Goal: Transaction & Acquisition: Book appointment/travel/reservation

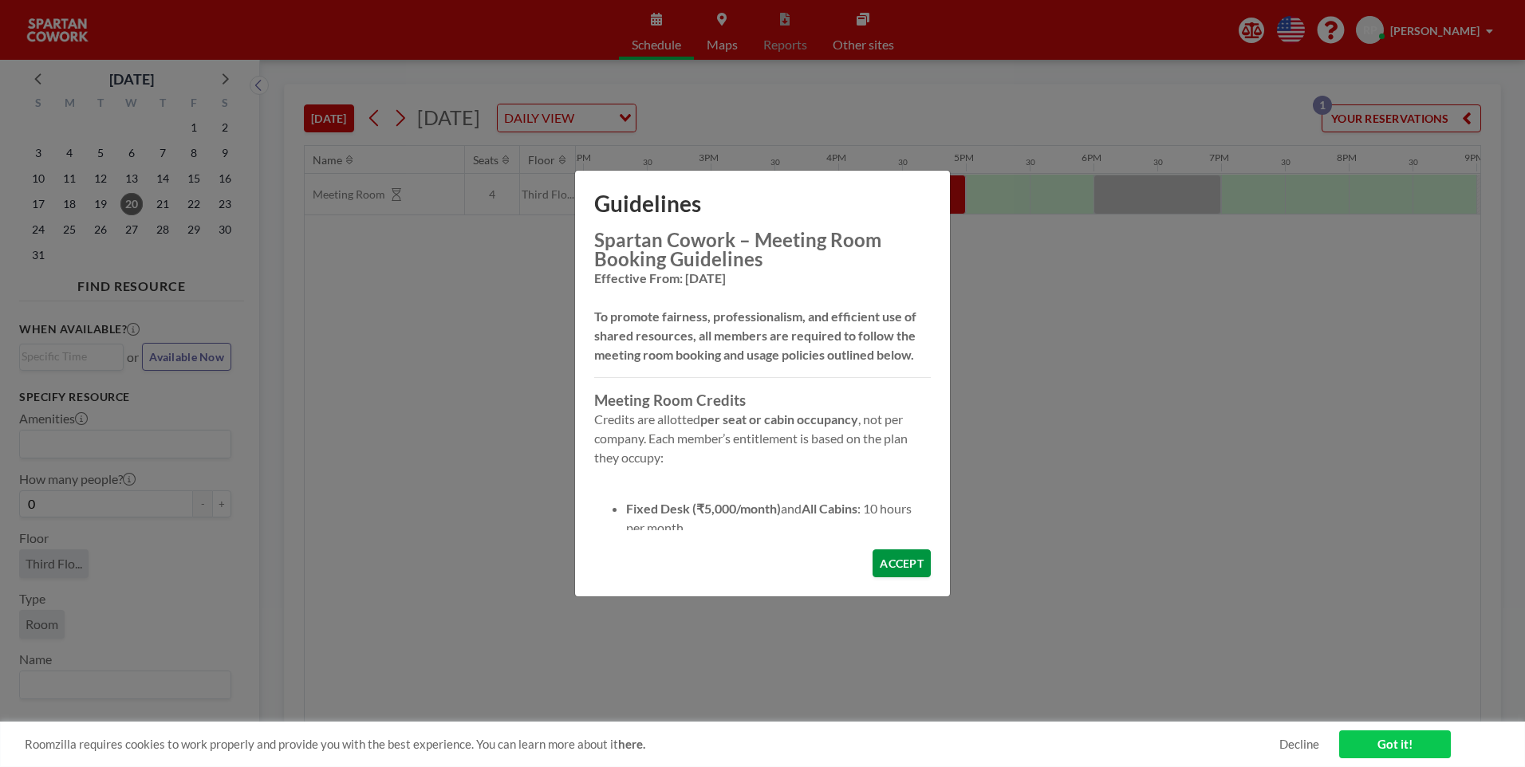
scroll to position [0, 1787]
click at [908, 561] on button "ACCEPT" at bounding box center [902, 564] width 58 height 28
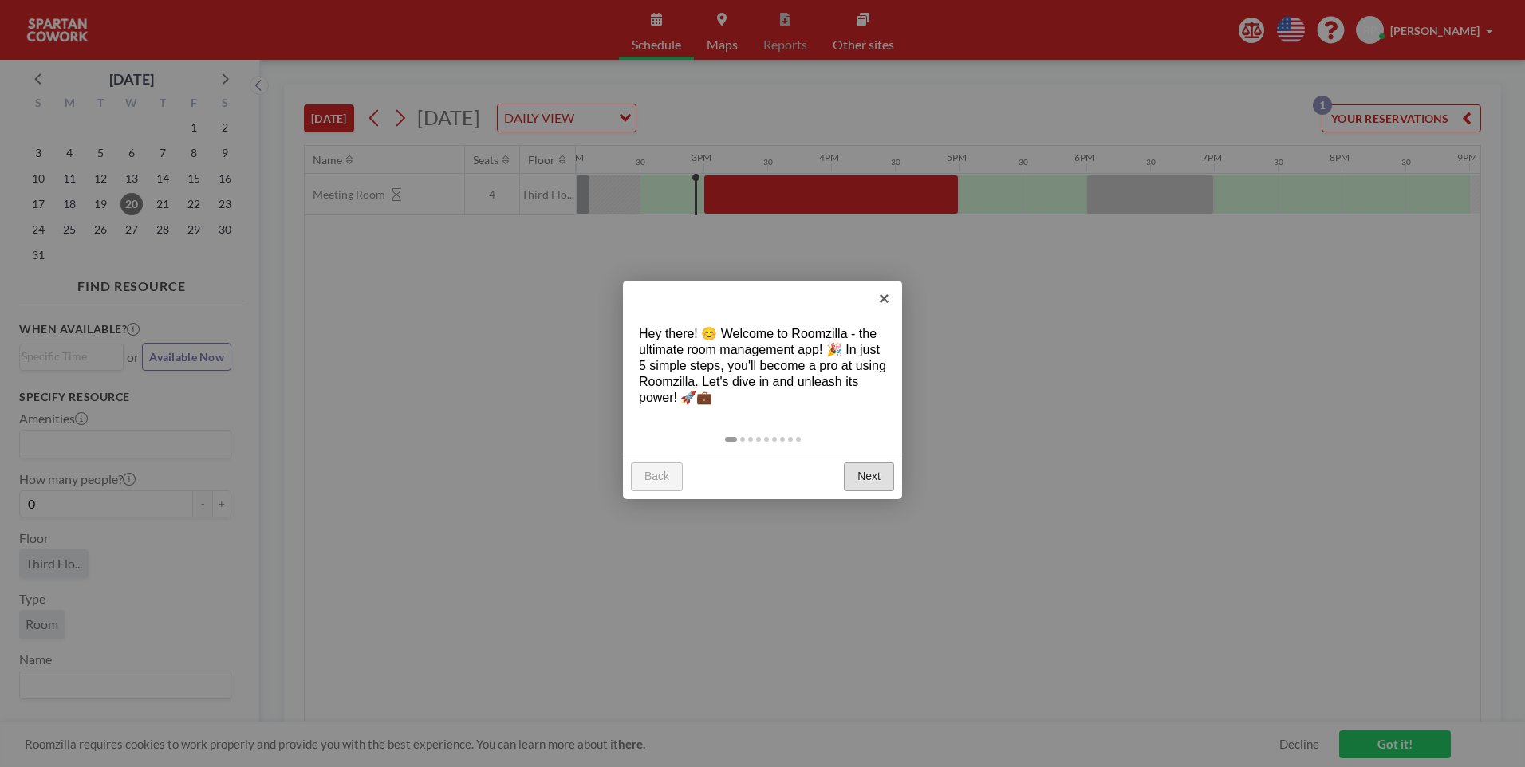
click at [864, 468] on link "Next" at bounding box center [869, 477] width 50 height 29
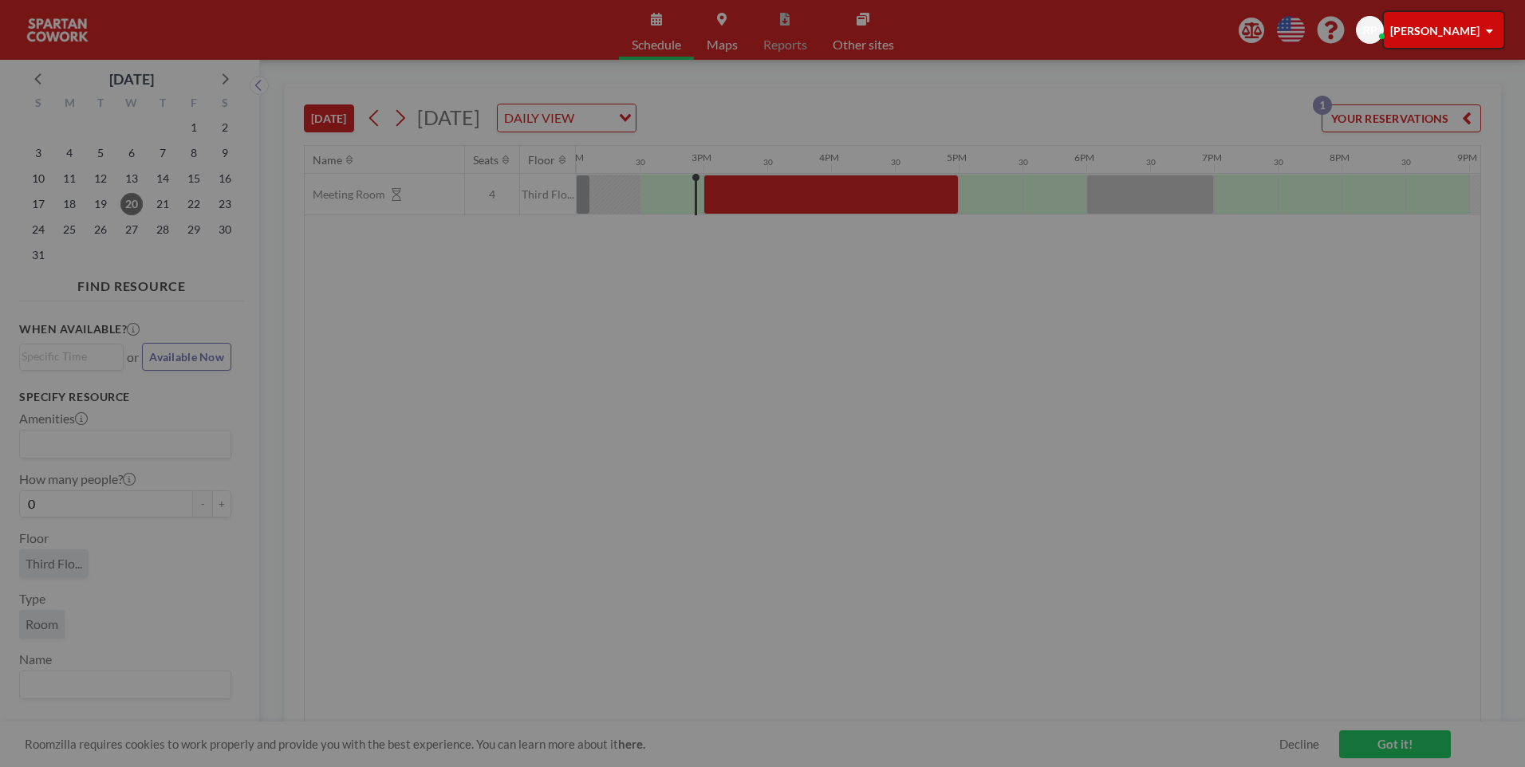
click at [864, 468] on div at bounding box center [762, 383] width 1525 height 767
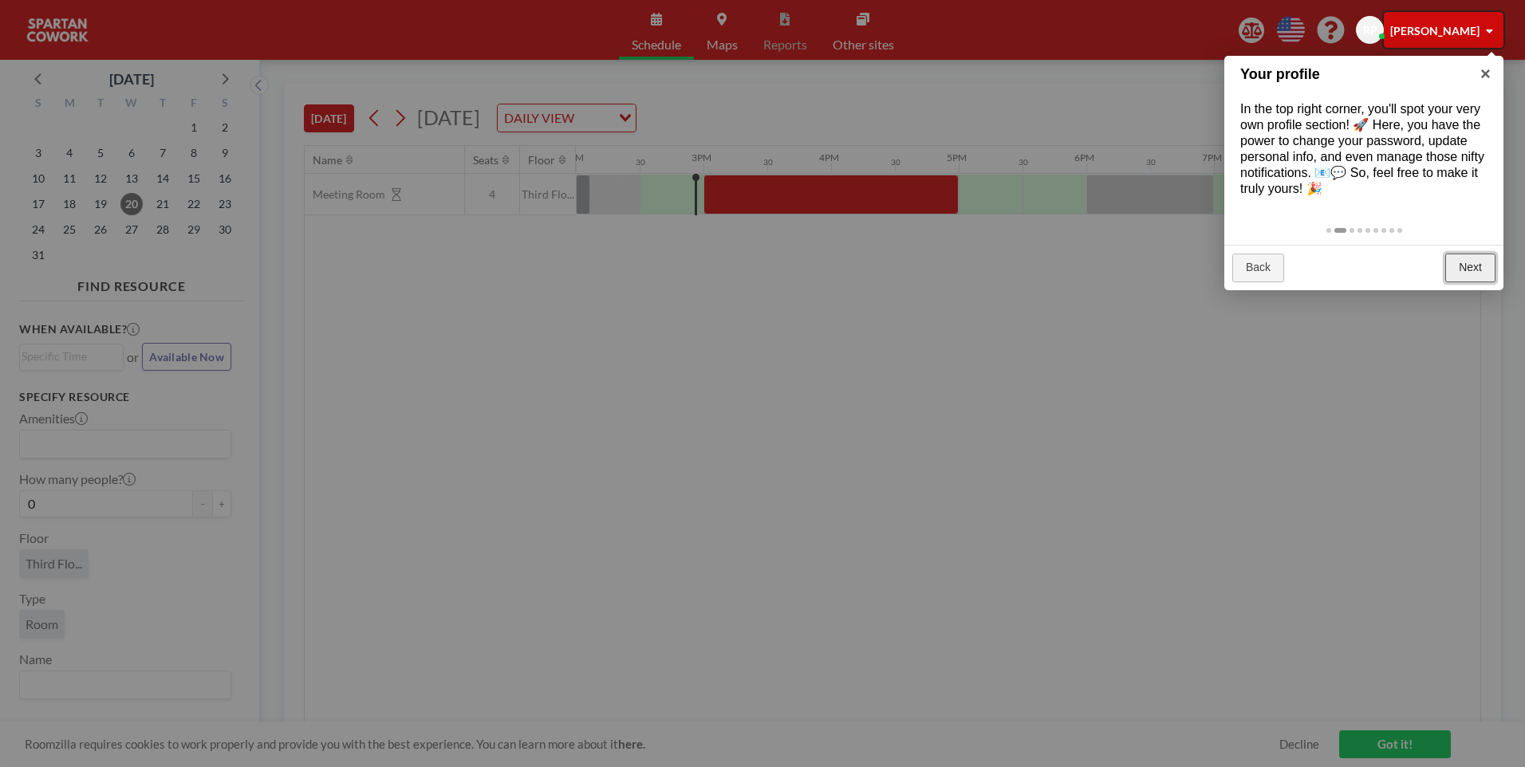
click at [1476, 273] on link "Next" at bounding box center [1470, 268] width 50 height 29
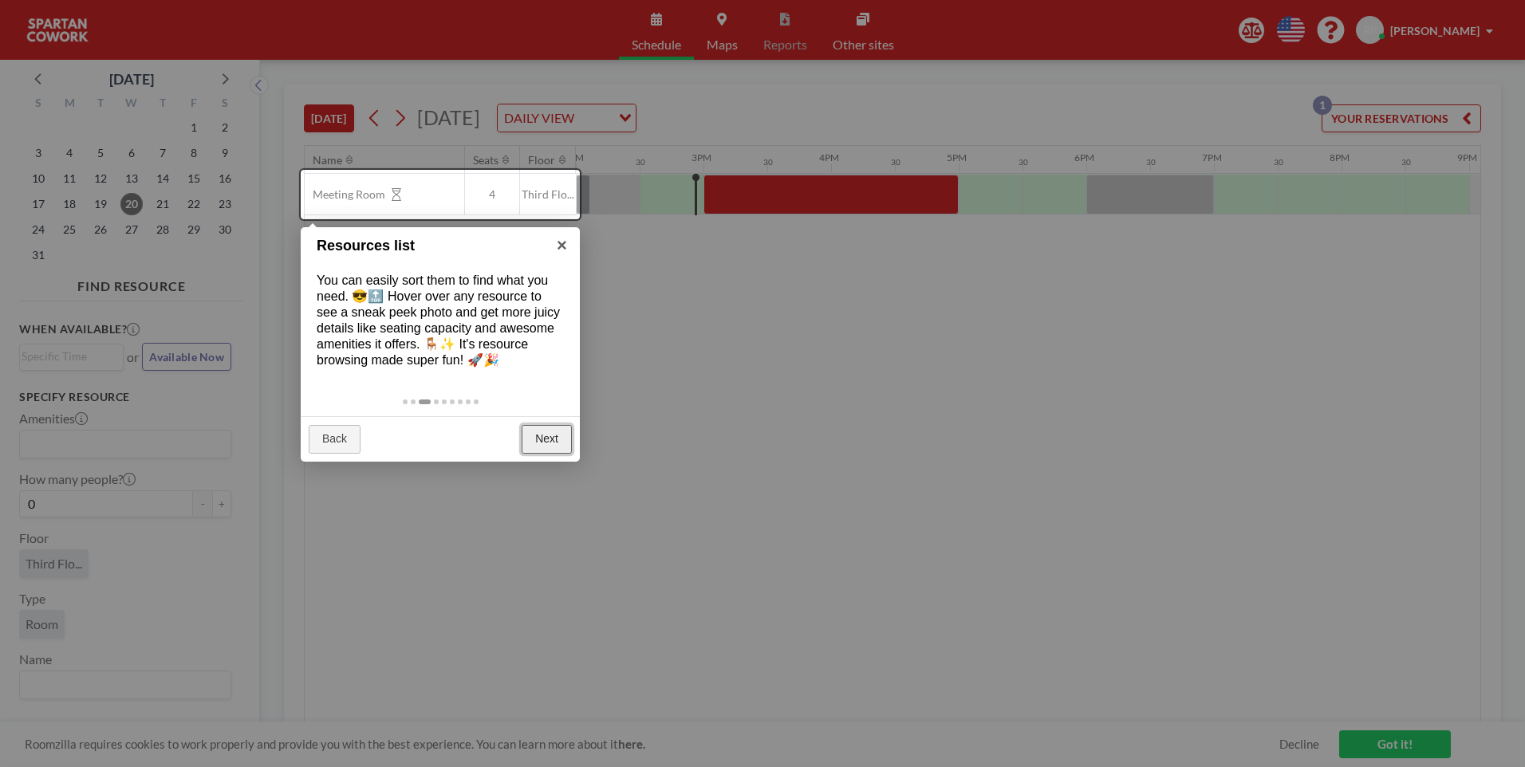
click at [561, 439] on link "Next" at bounding box center [547, 439] width 50 height 29
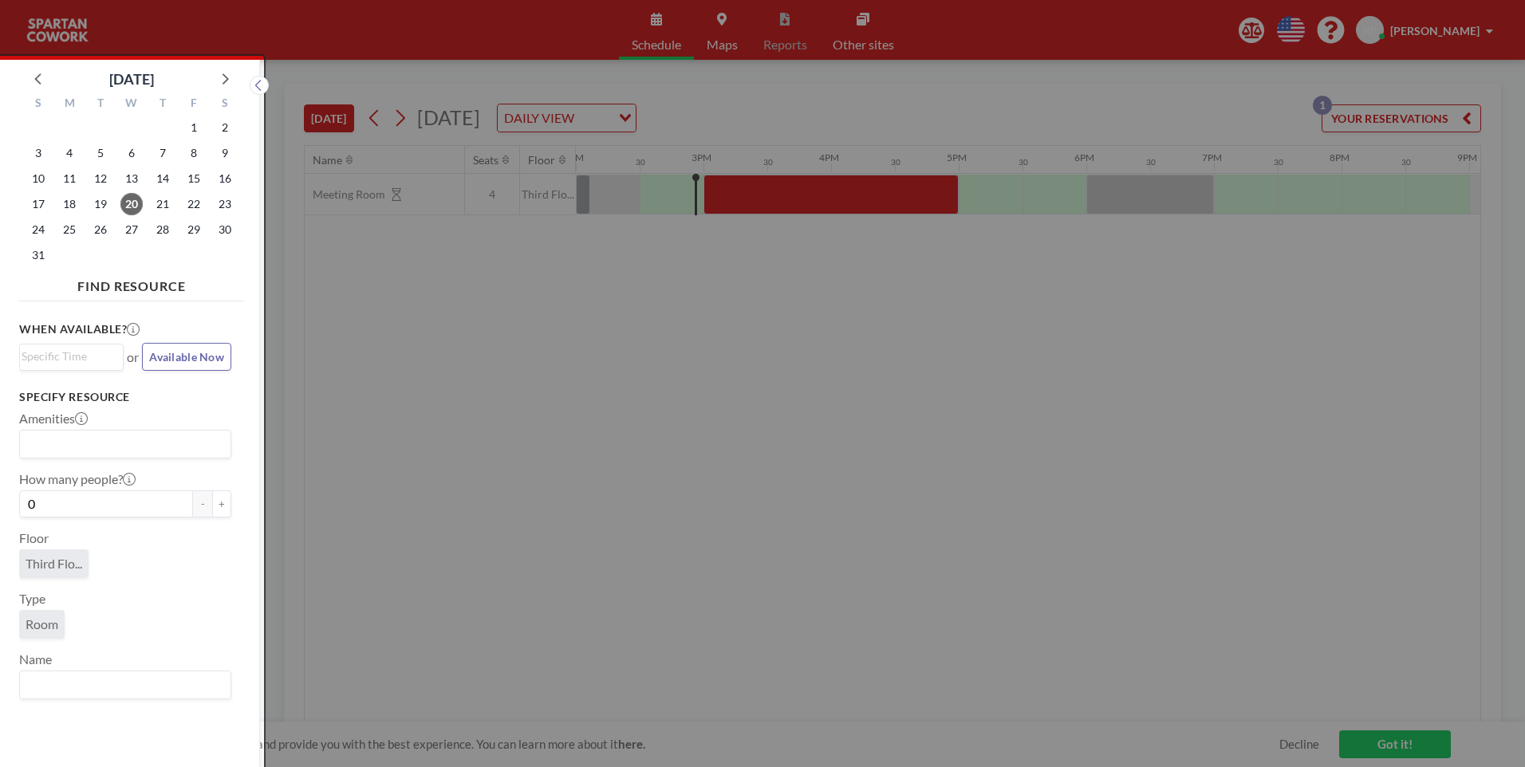
scroll to position [4, 0]
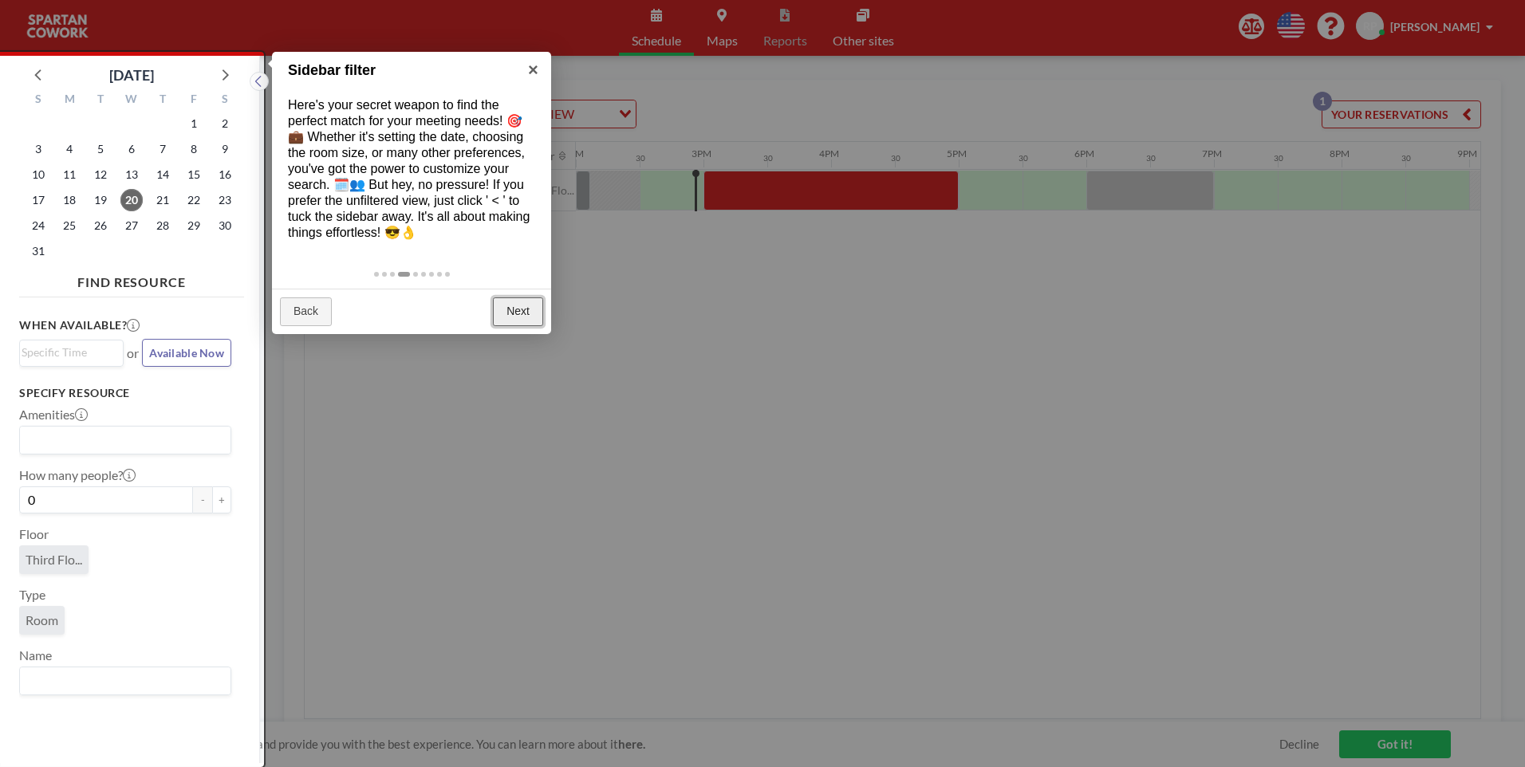
click at [519, 317] on link "Next" at bounding box center [518, 312] width 50 height 29
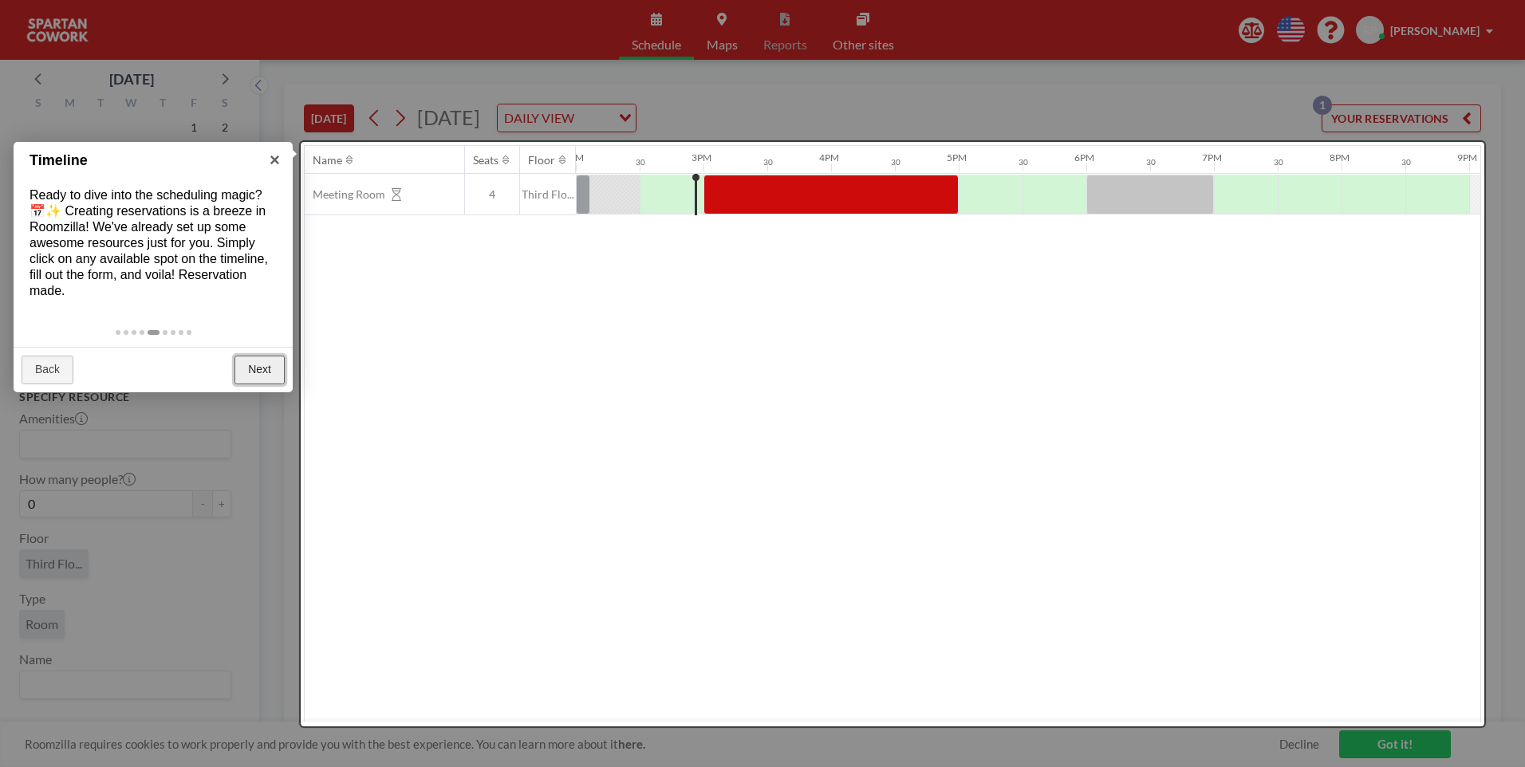
click at [265, 369] on link "Next" at bounding box center [259, 370] width 50 height 29
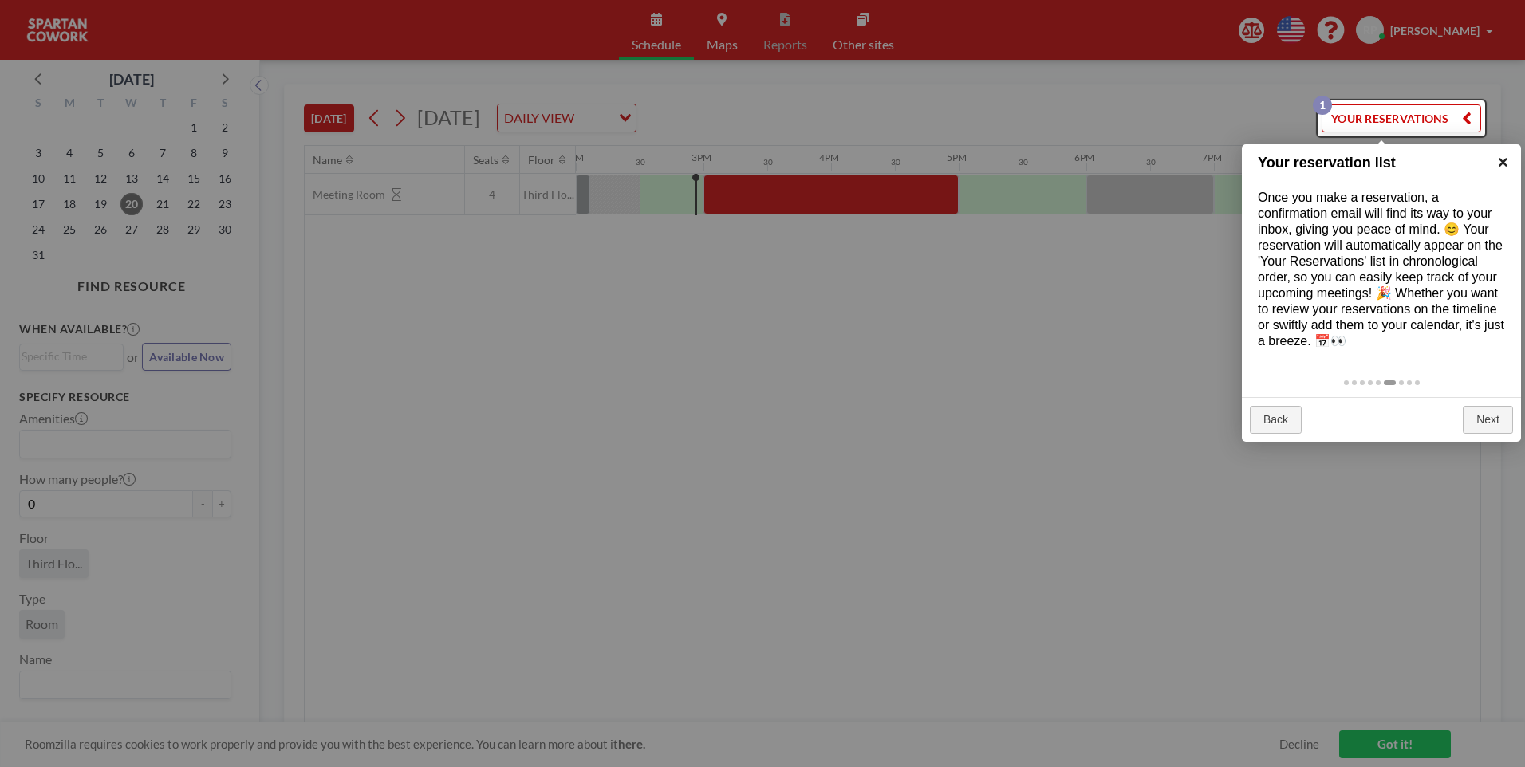
click at [1501, 164] on link "×" at bounding box center [1503, 162] width 36 height 36
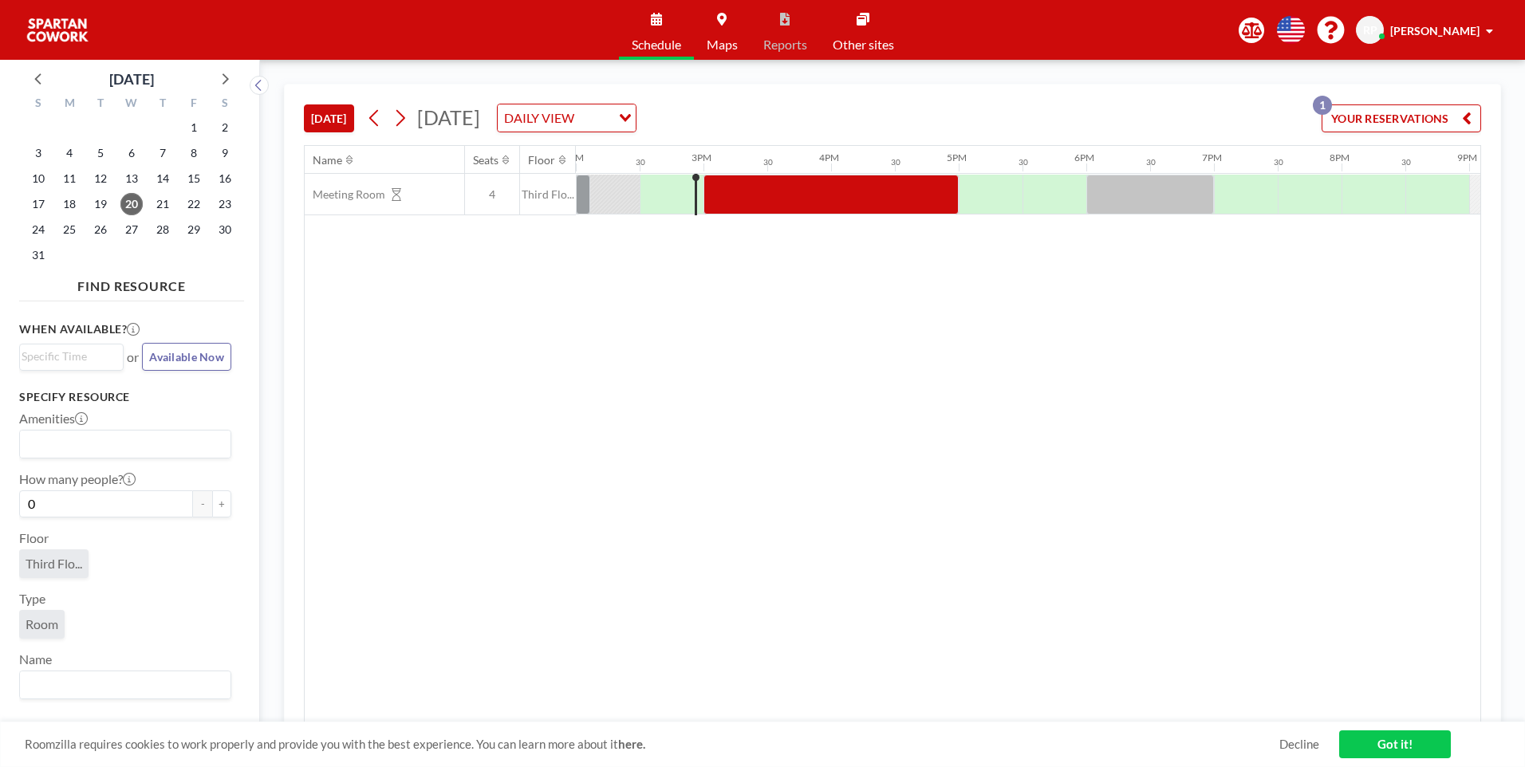
click at [611, 122] on div "DAILY VIEW" at bounding box center [554, 116] width 113 height 24
click at [711, 171] on li "WEEKLY VIEW" at bounding box center [760, 169] width 136 height 23
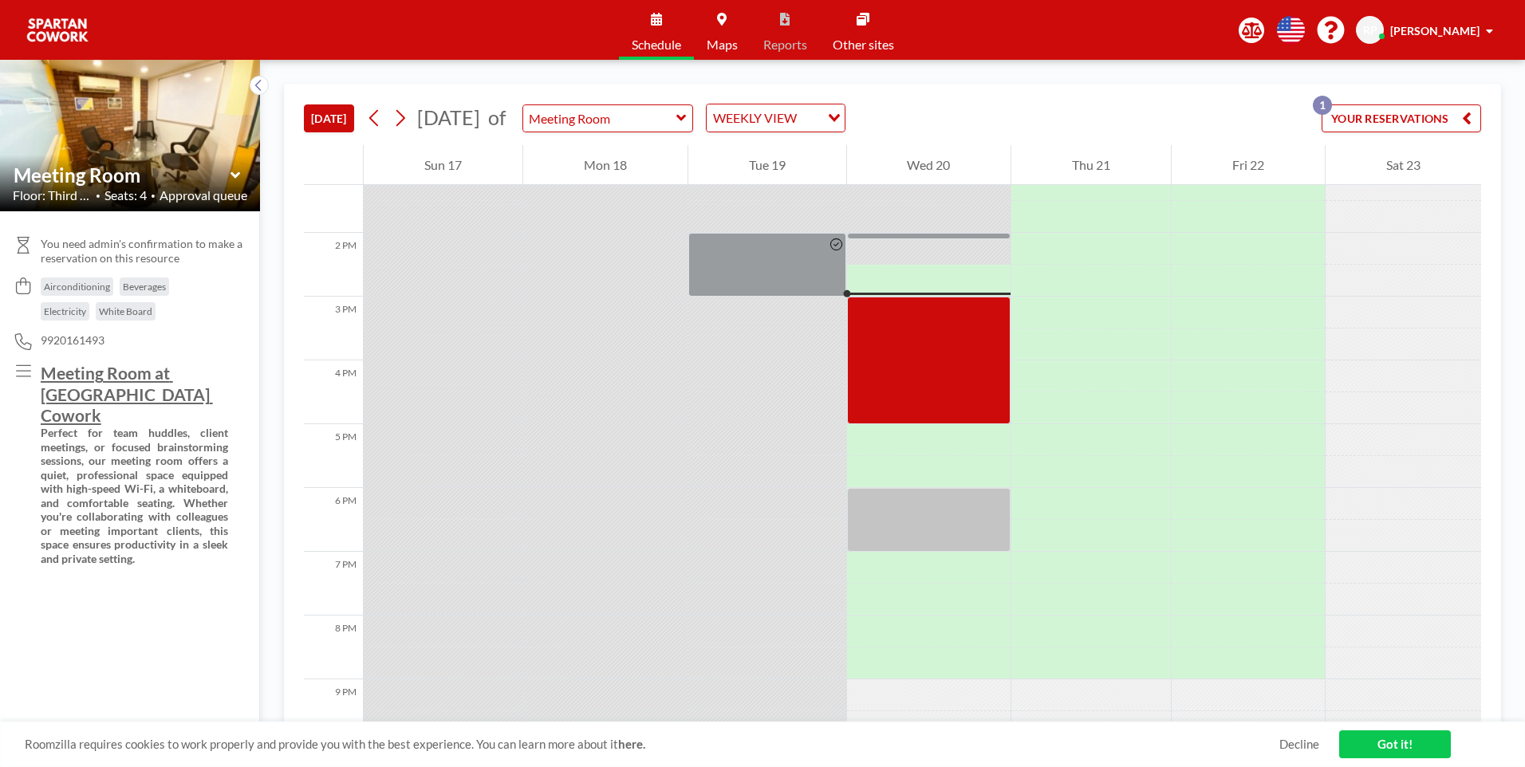
scroll to position [893, 0]
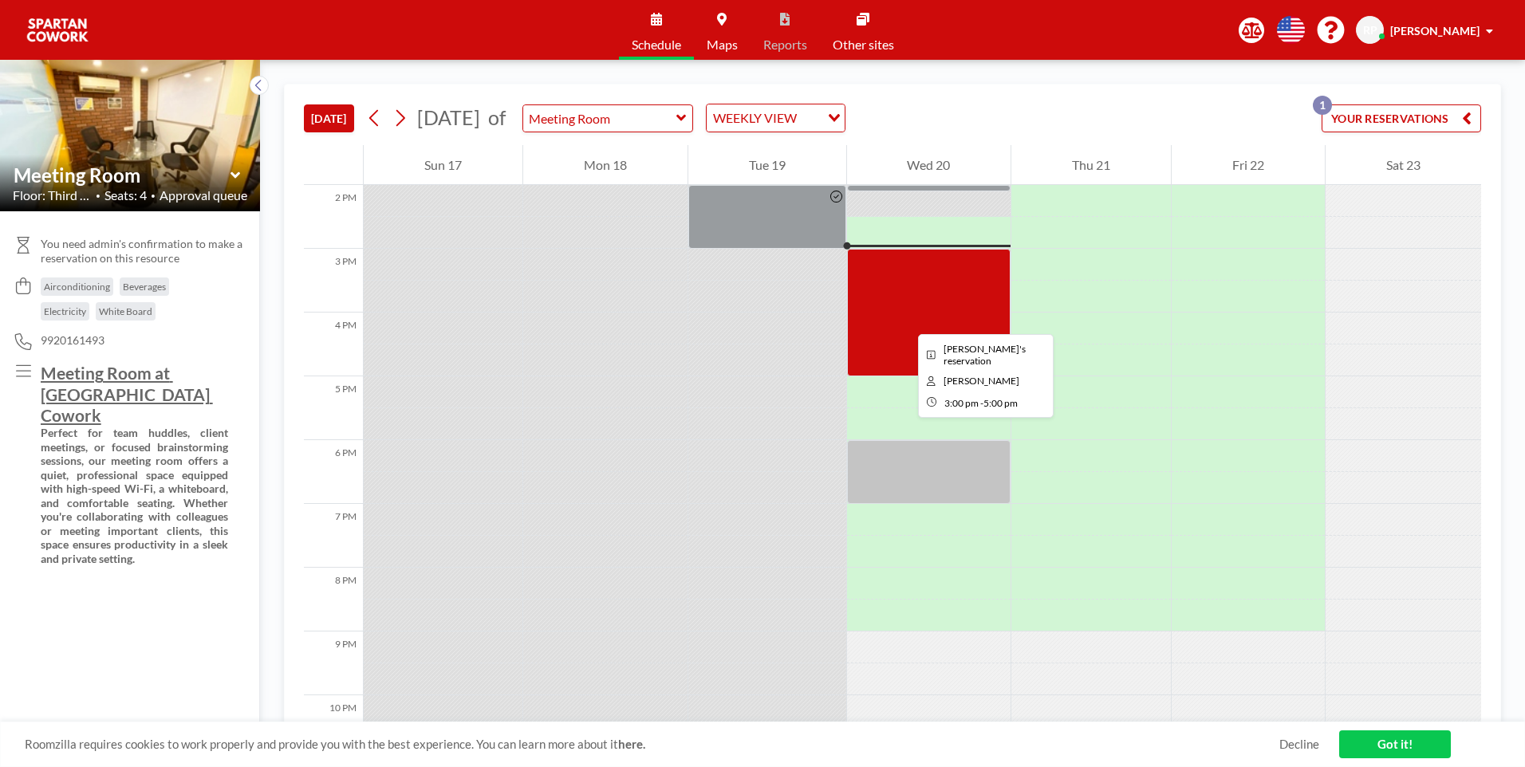
drag, startPoint x: 915, startPoint y: 327, endPoint x: 905, endPoint y: 320, distance: 12.0
click at [905, 320] on div at bounding box center [929, 313] width 164 height 128
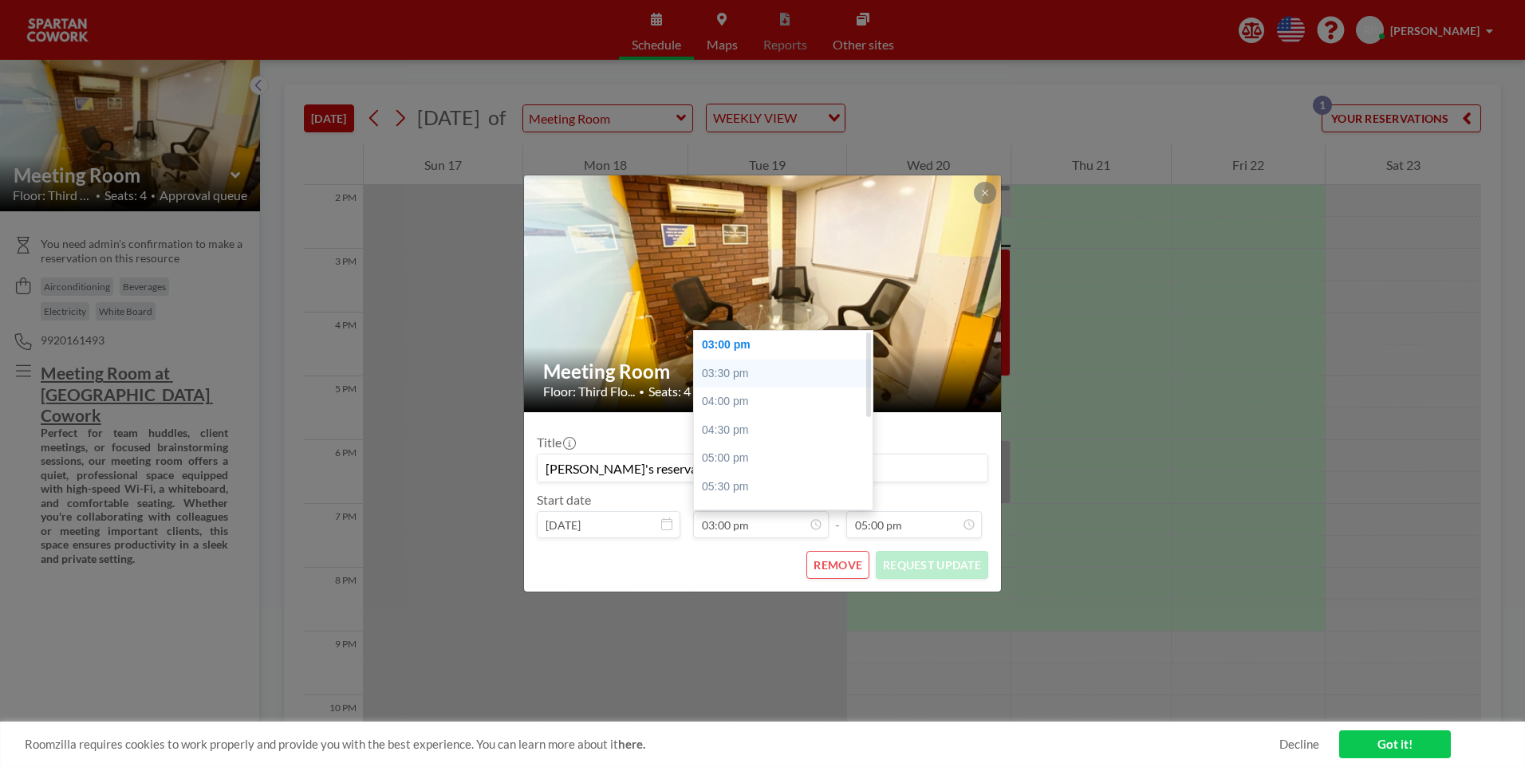
click at [725, 370] on div "03:30 pm" at bounding box center [787, 374] width 187 height 29
type input "03:30 pm"
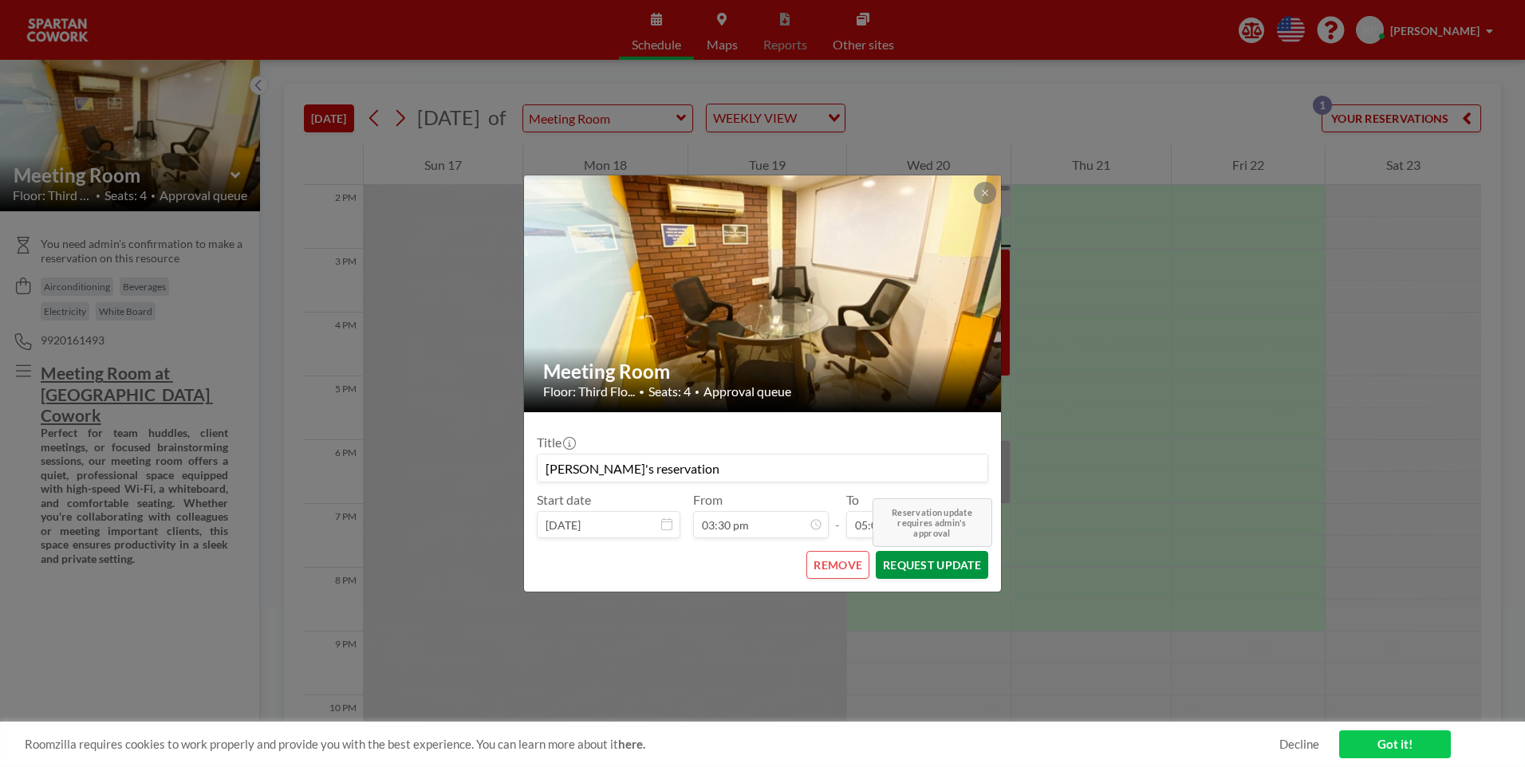
scroll to position [0, 0]
click at [951, 569] on button "REQUEST UPDATE Reservation update requires admin's approval" at bounding box center [932, 565] width 112 height 28
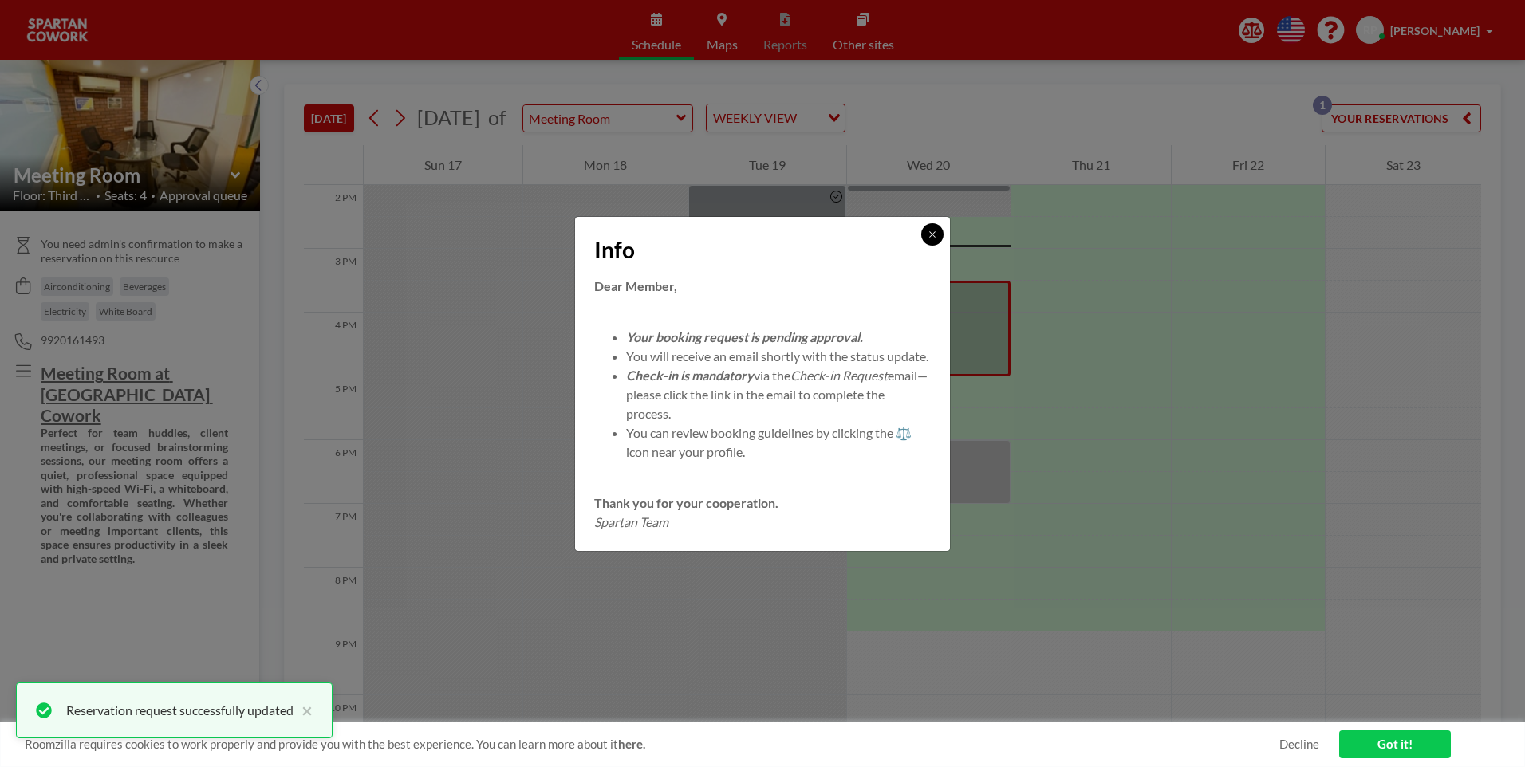
click at [926, 224] on button at bounding box center [932, 234] width 22 height 22
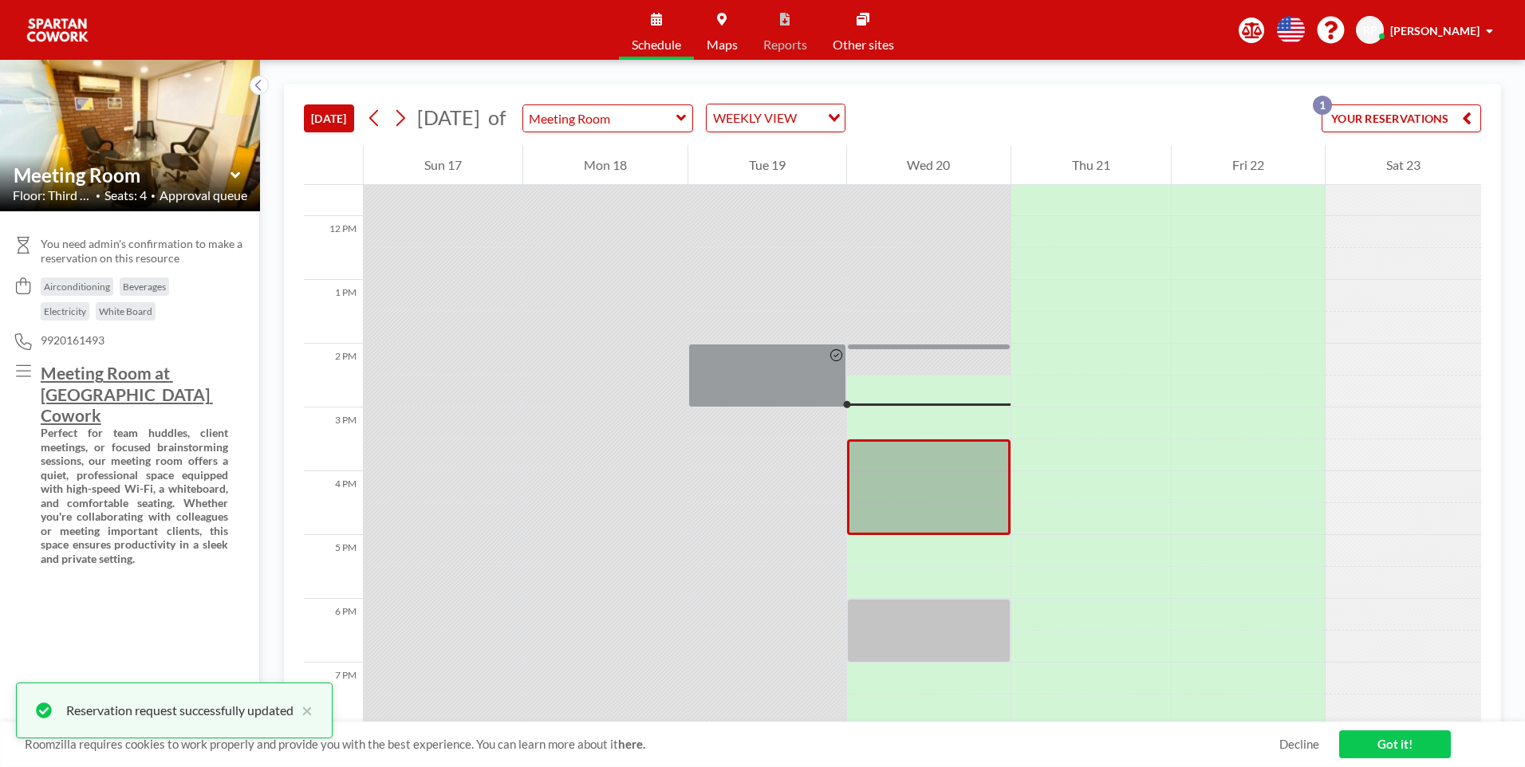
scroll to position [734, 0]
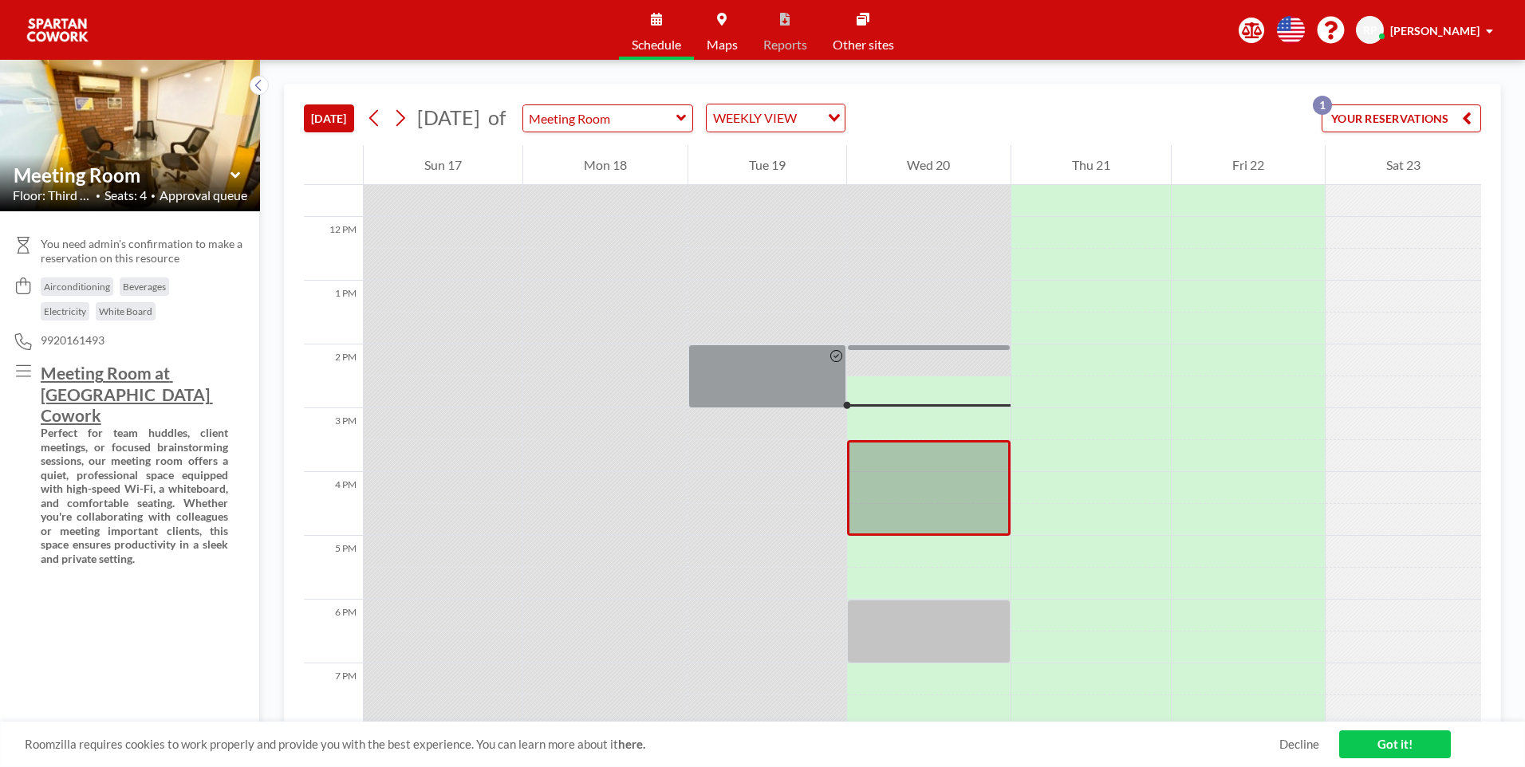
click at [1371, 121] on button "YOUR RESERVATIONS 1" at bounding box center [1402, 118] width 160 height 28
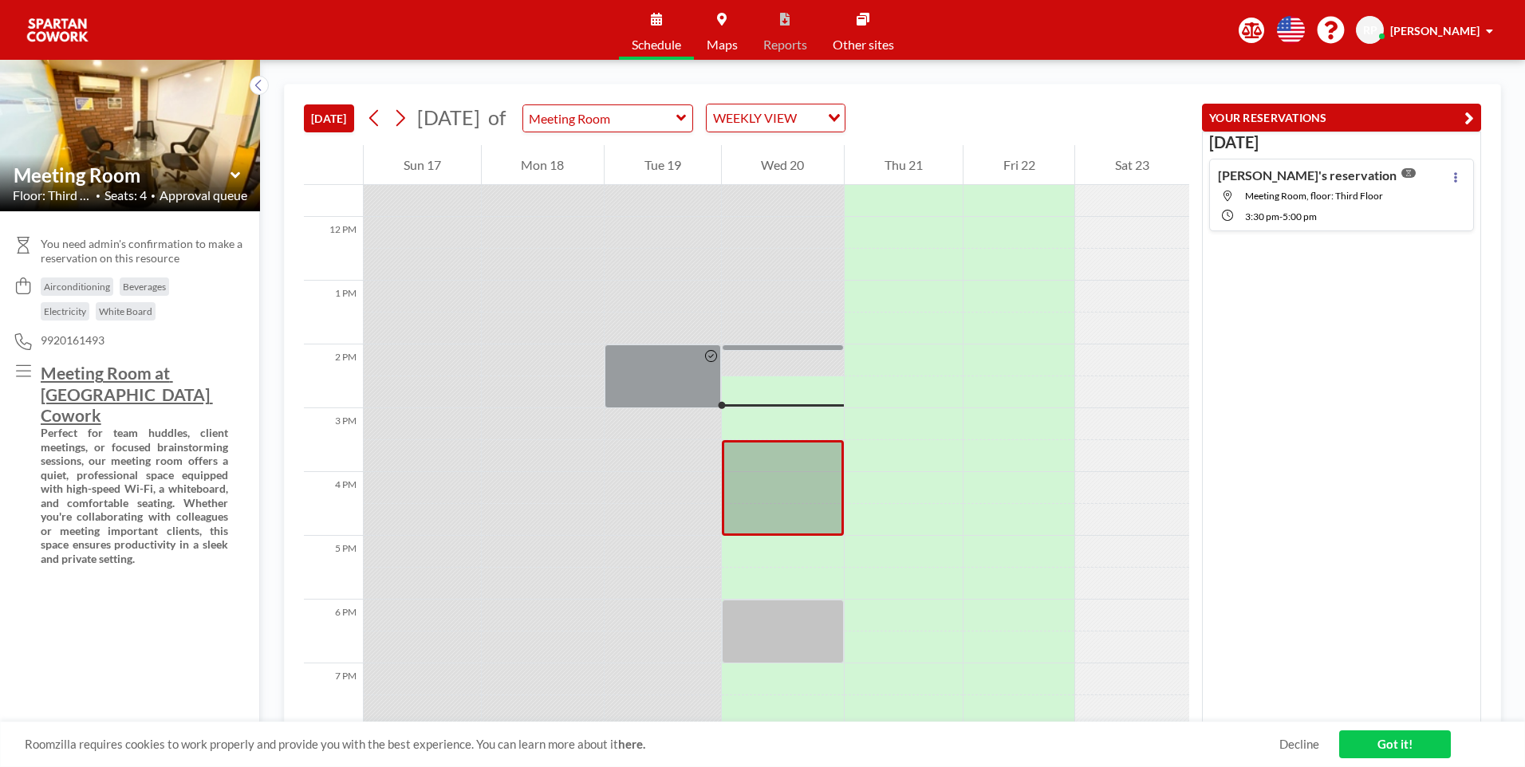
click at [1300, 203] on div "Riyaz's reservation Meeting Room, floor: Third Floor 3:30 PM - 5:00 PM" at bounding box center [1316, 194] width 196 height 55
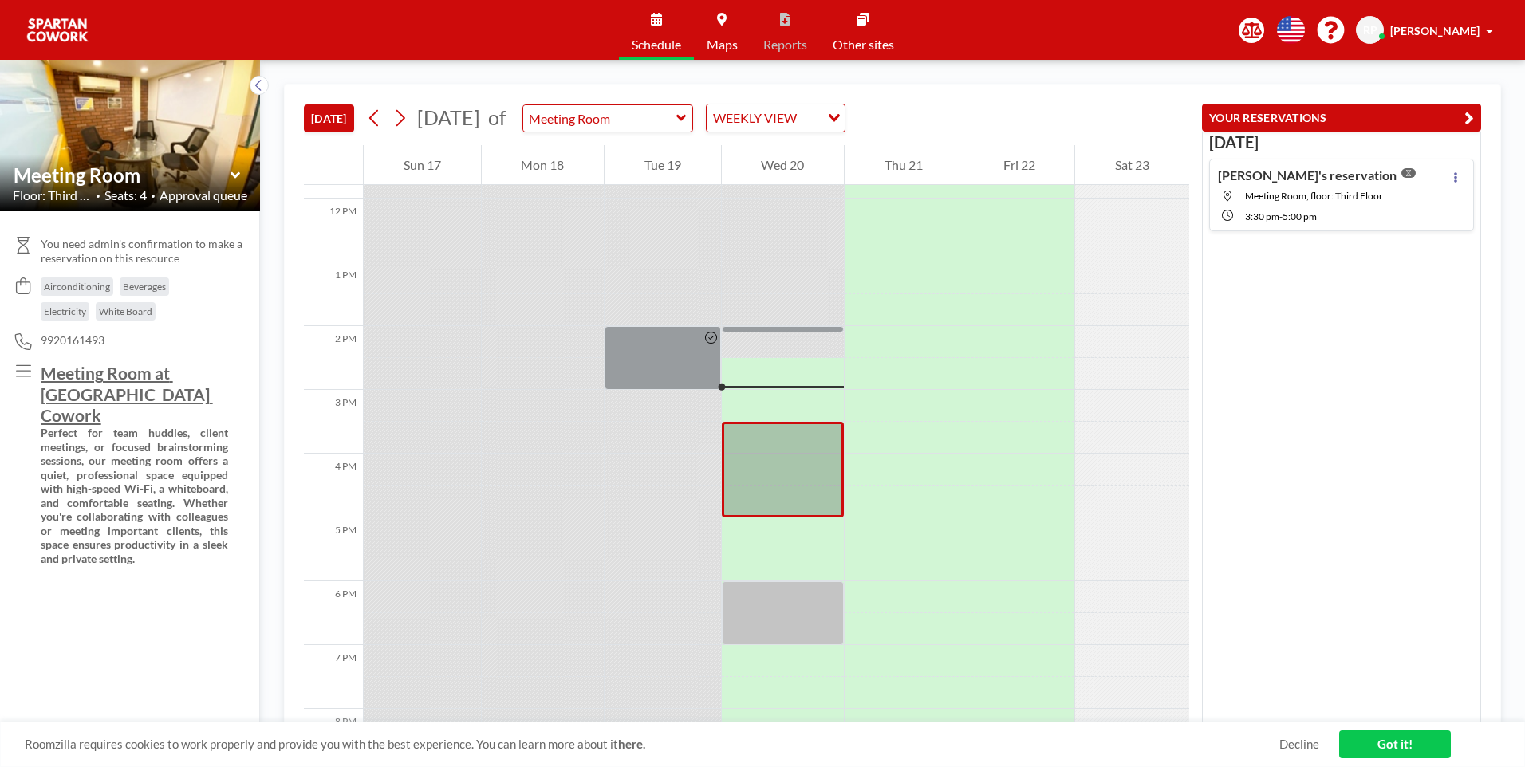
scroll to position [718, 0]
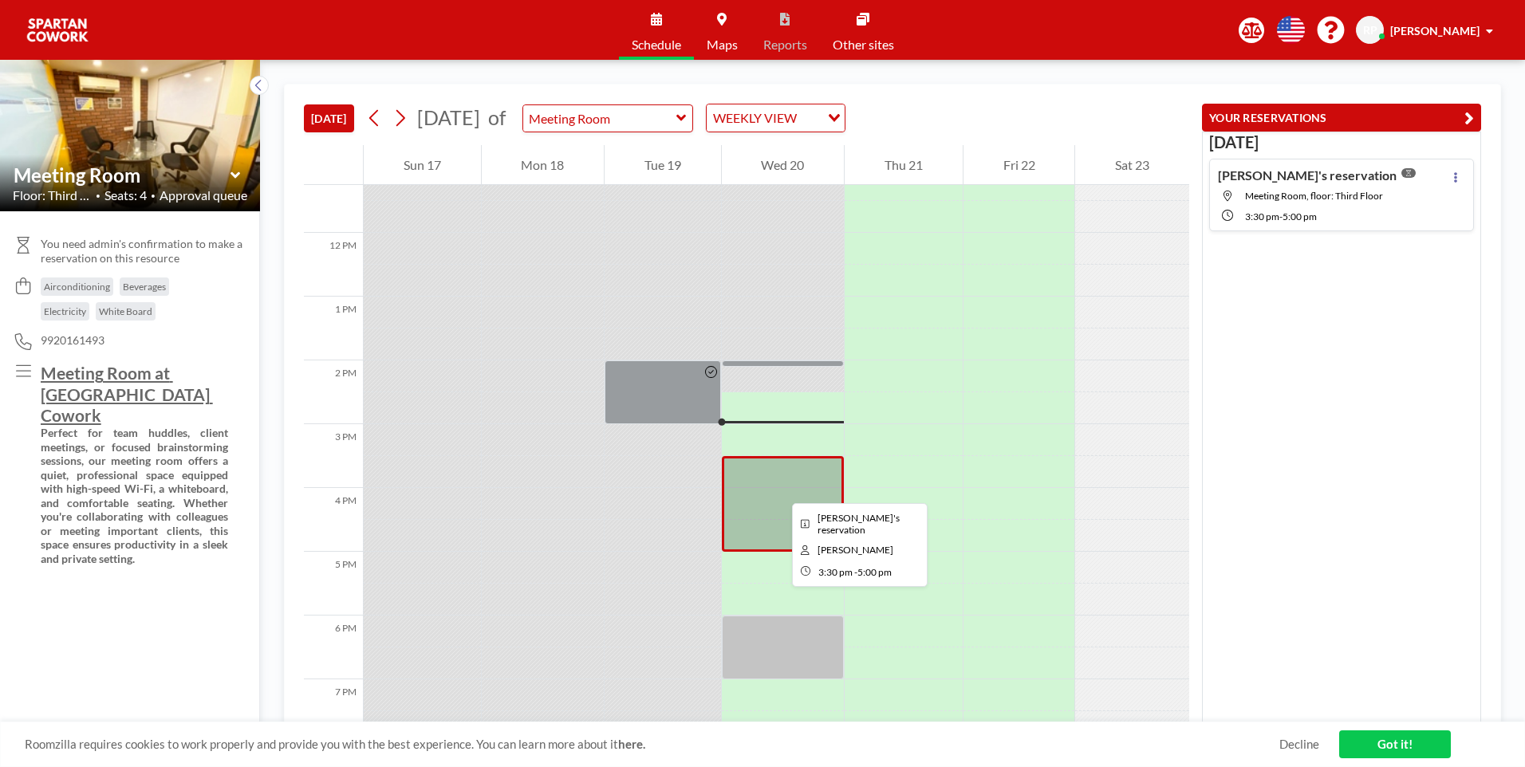
drag, startPoint x: 779, startPoint y: 489, endPoint x: 1406, endPoint y: 183, distance: 697.7
click at [1406, 183] on div "Riyaz's reservation Meeting Room, floor: Third Floor 3:30 PM - 5:00 PM" at bounding box center [1341, 195] width 265 height 73
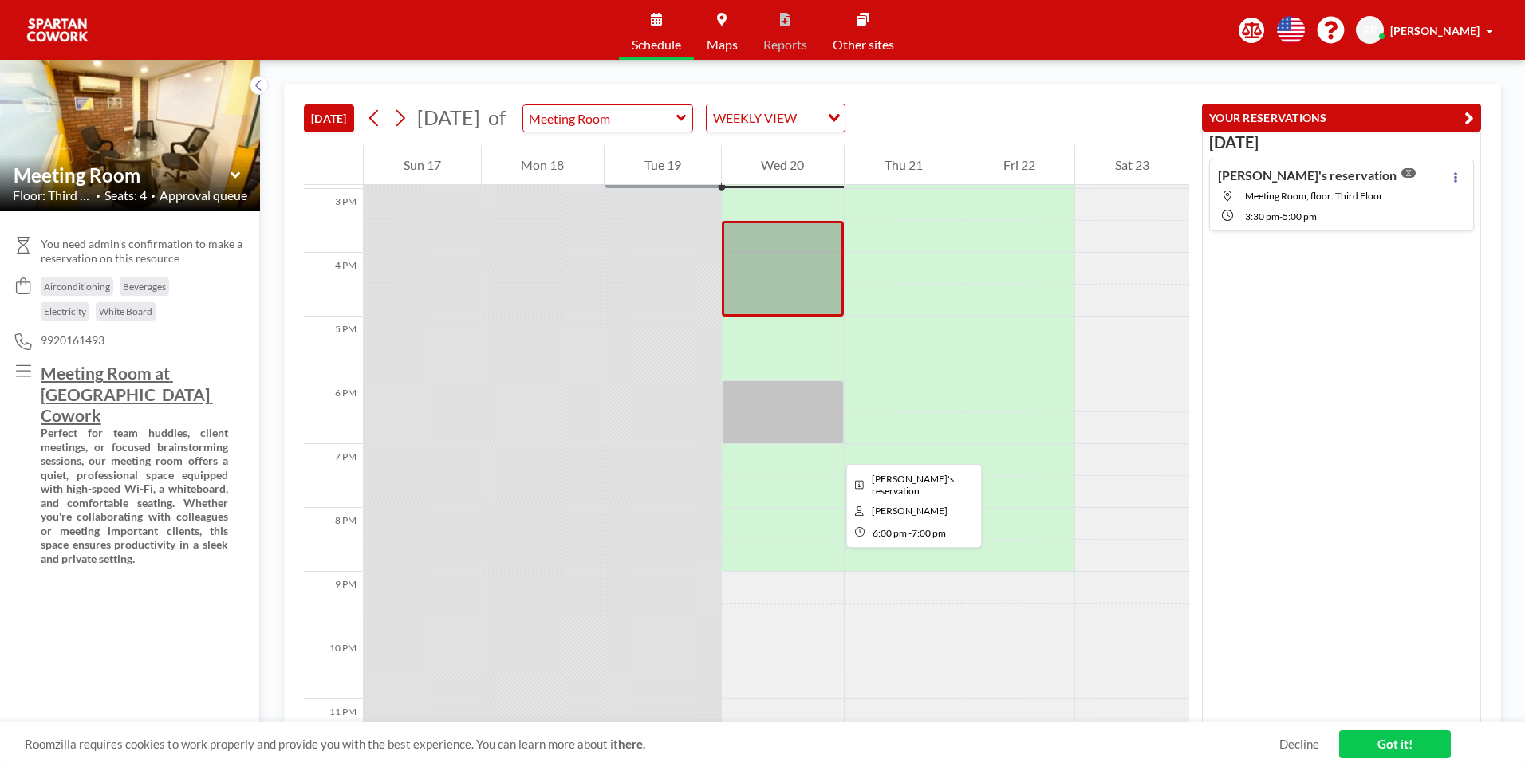
scroll to position [957, 0]
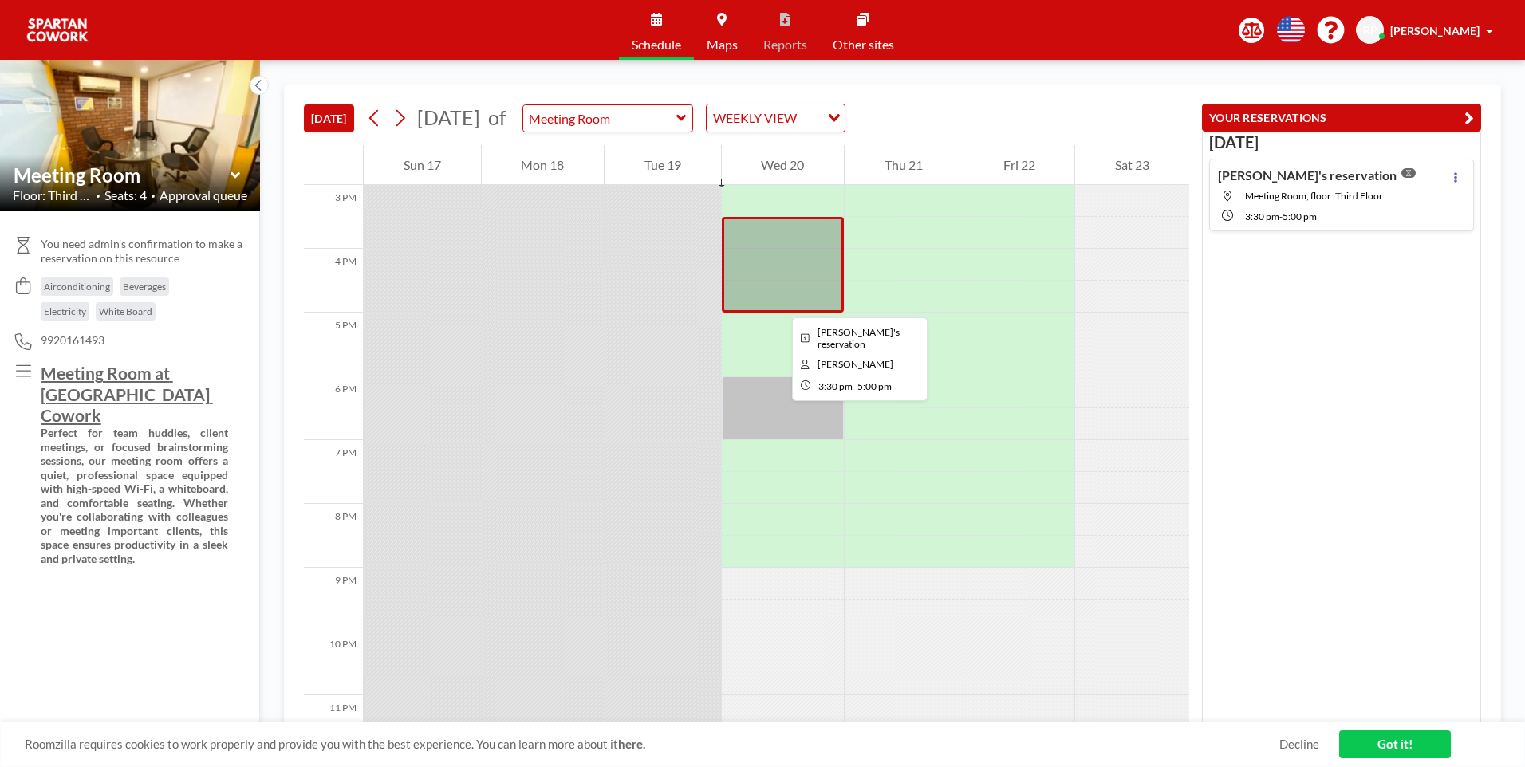
click at [779, 281] on div at bounding box center [783, 265] width 123 height 96
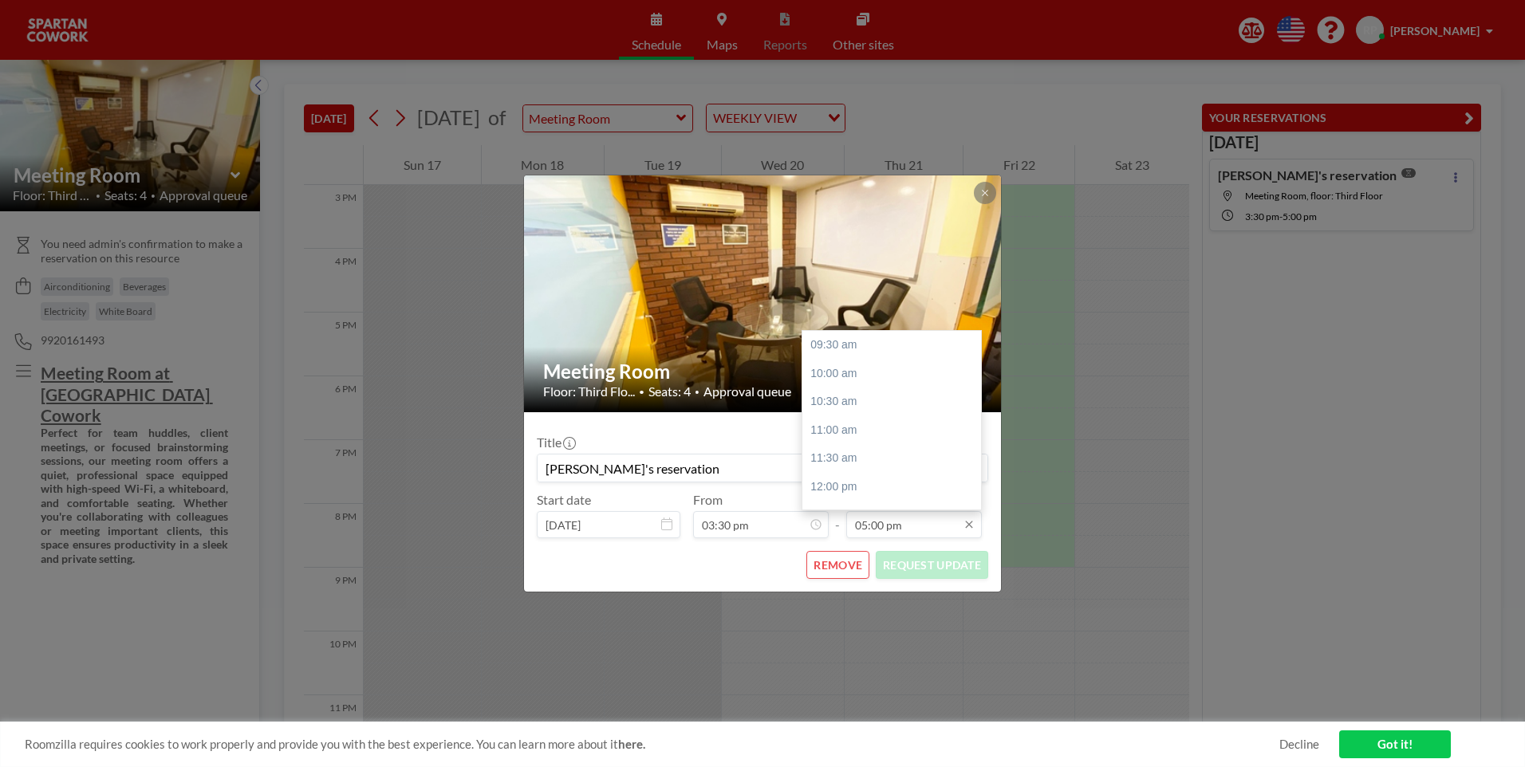
scroll to position [426, 0]
click at [848, 384] on div "05:30 pm" at bounding box center [895, 374] width 187 height 29
type input "05:30 pm"
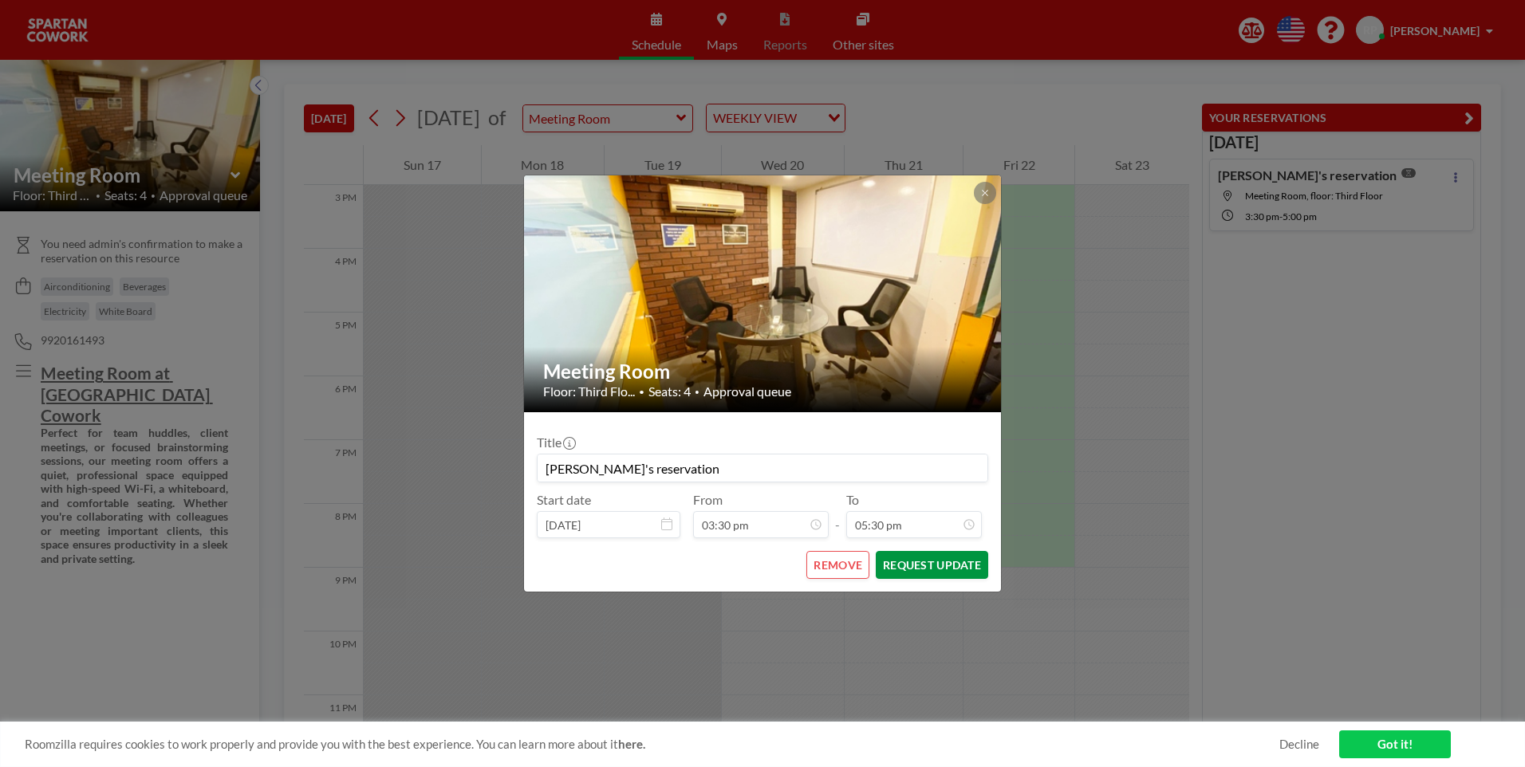
click at [912, 566] on button "REQUEST UPDATE" at bounding box center [932, 565] width 112 height 28
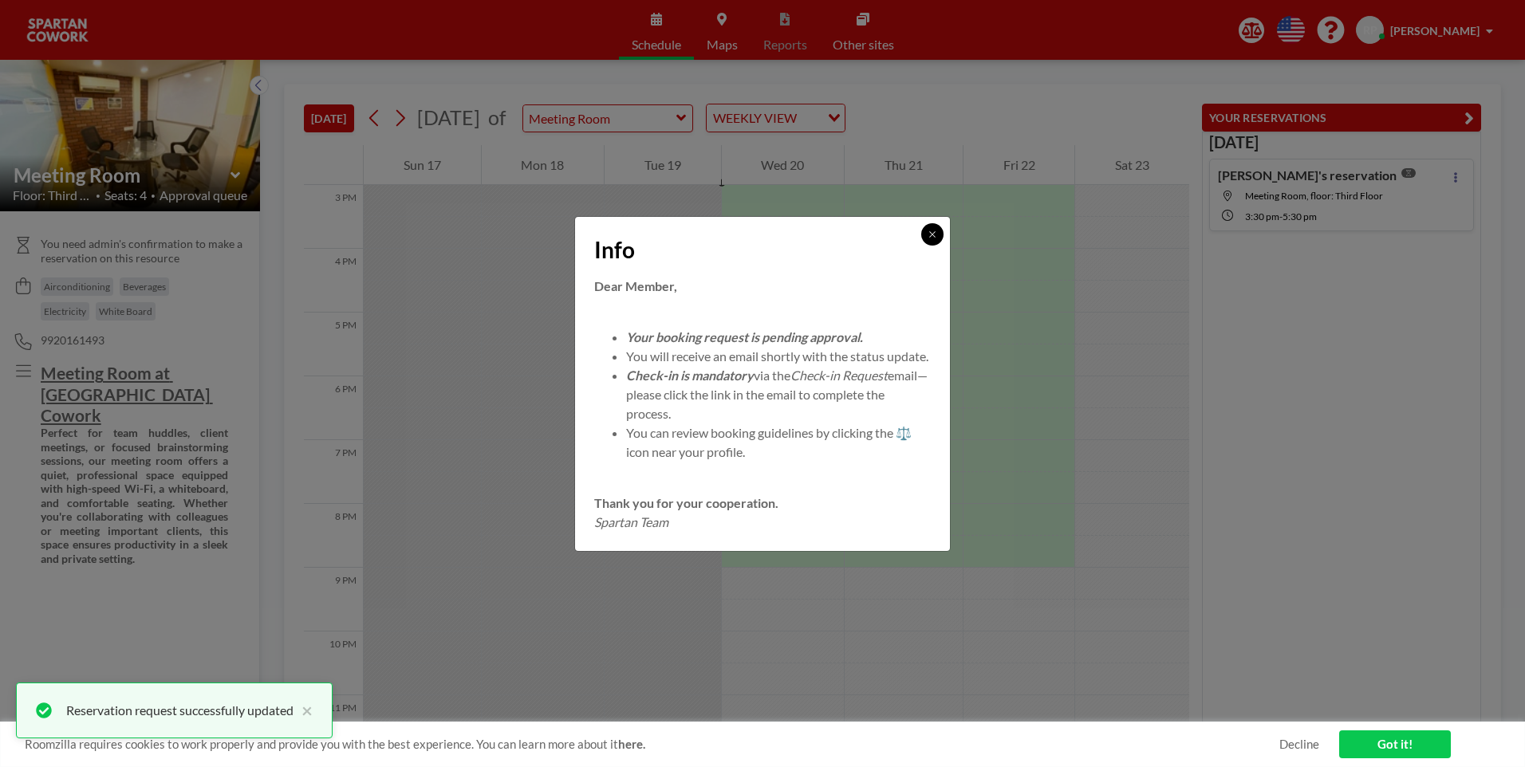
click at [932, 231] on icon at bounding box center [932, 234] width 6 height 6
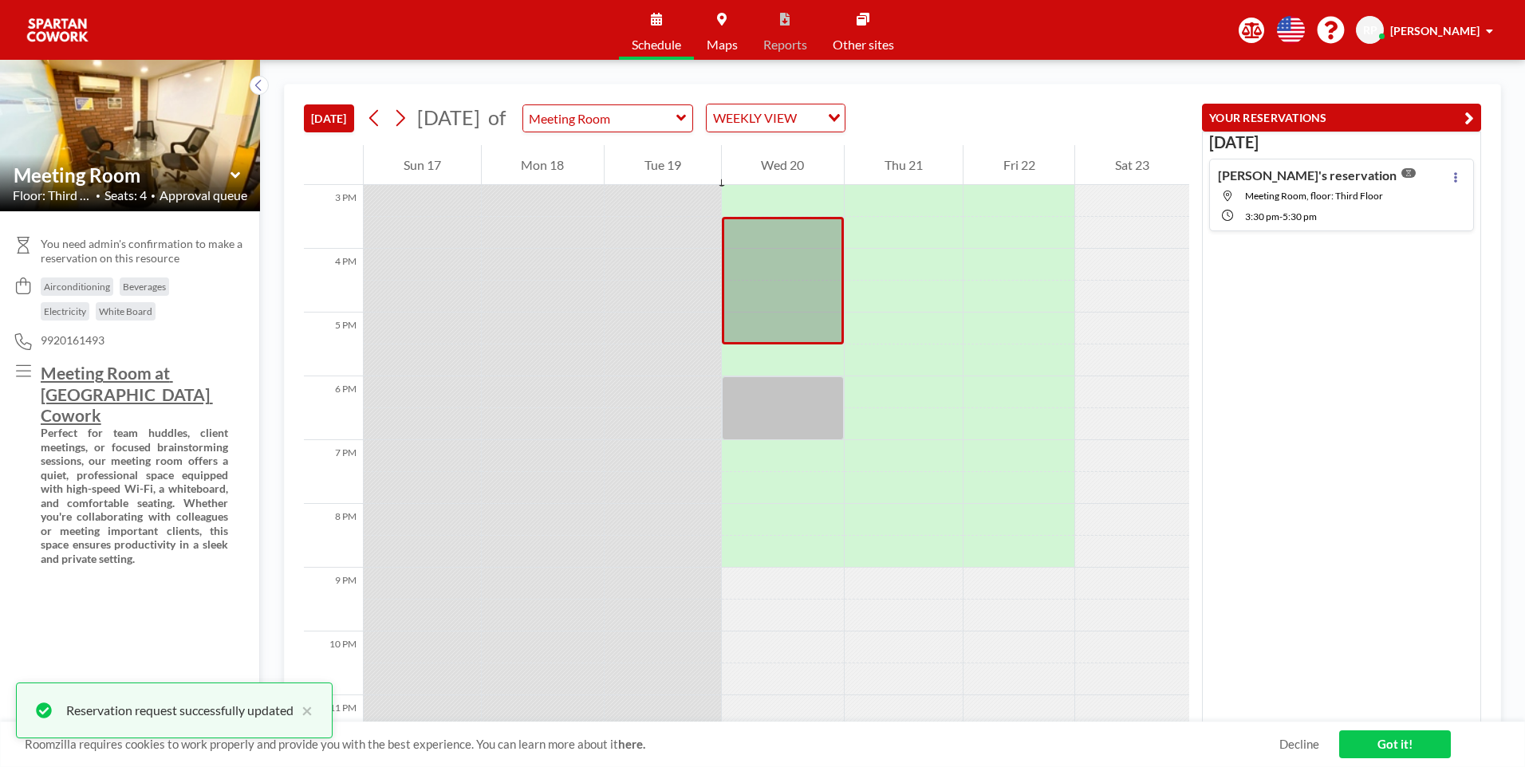
click at [479, 365] on div at bounding box center [422, 361] width 117 height 32
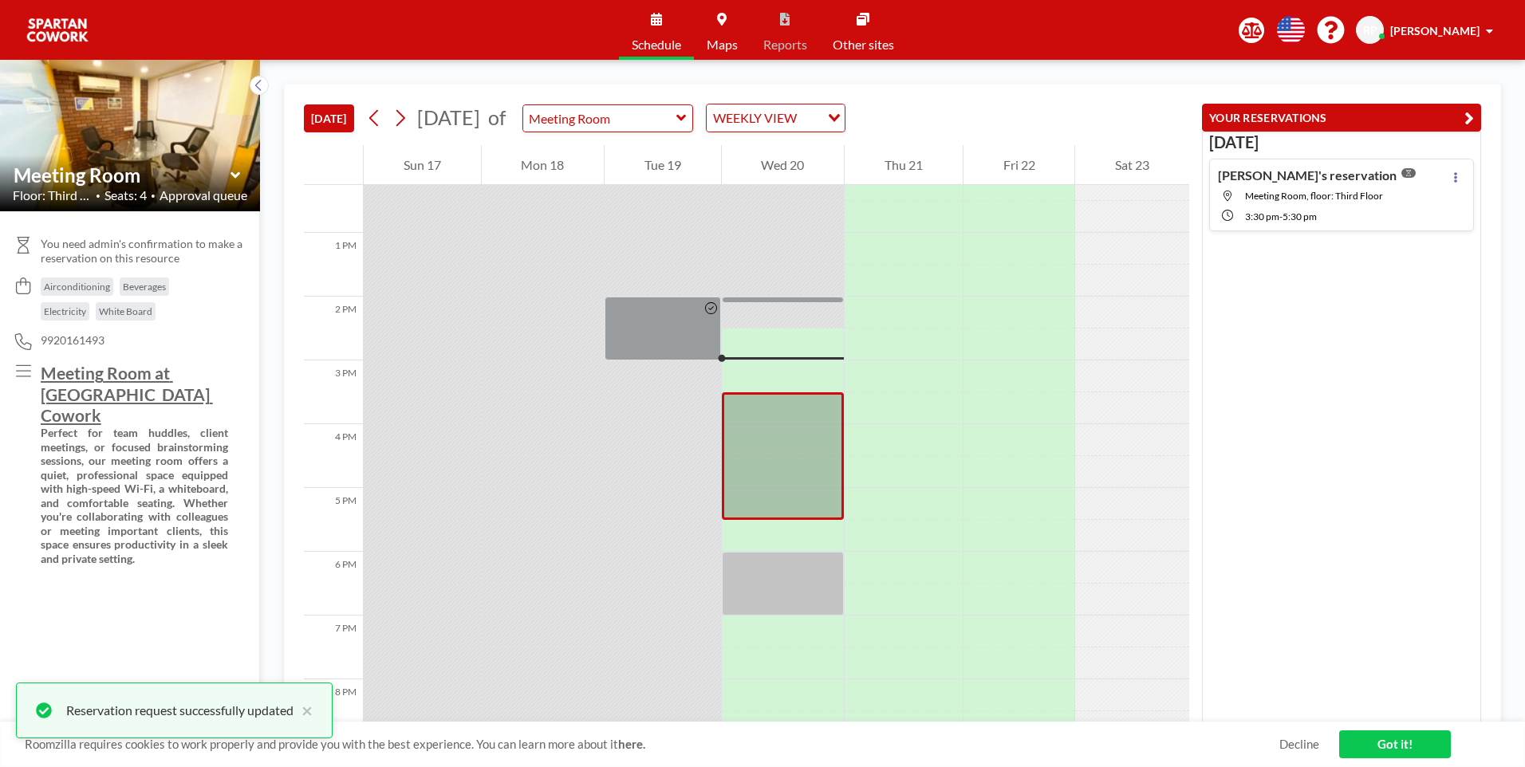
scroll to position [877, 0]
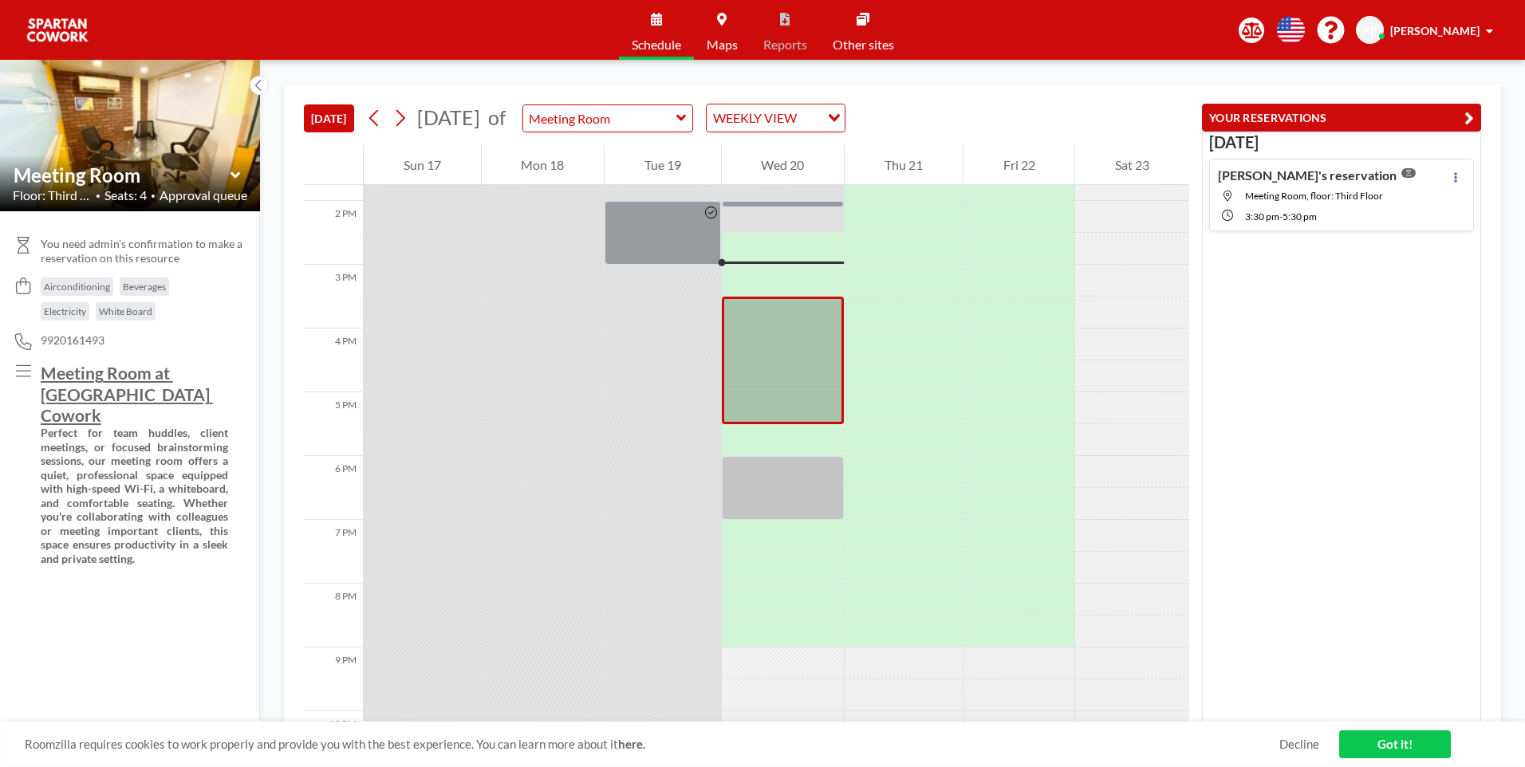
click at [1309, 370] on div "Today Riyaz's reservation Meeting Room, floor: Third Floor 3:30 PM - 5:30 PM" at bounding box center [1341, 428] width 279 height 592
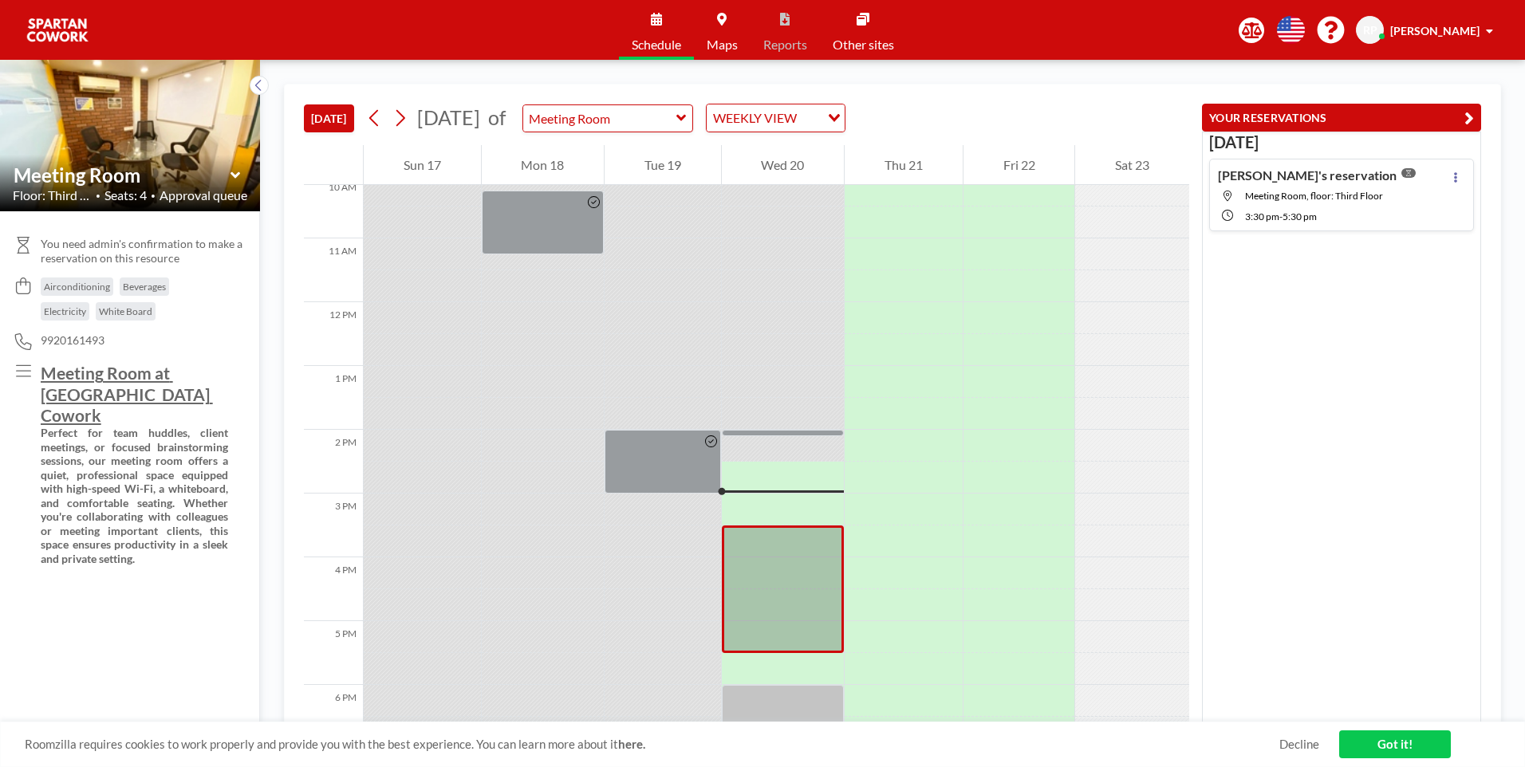
scroll to position [718, 0]
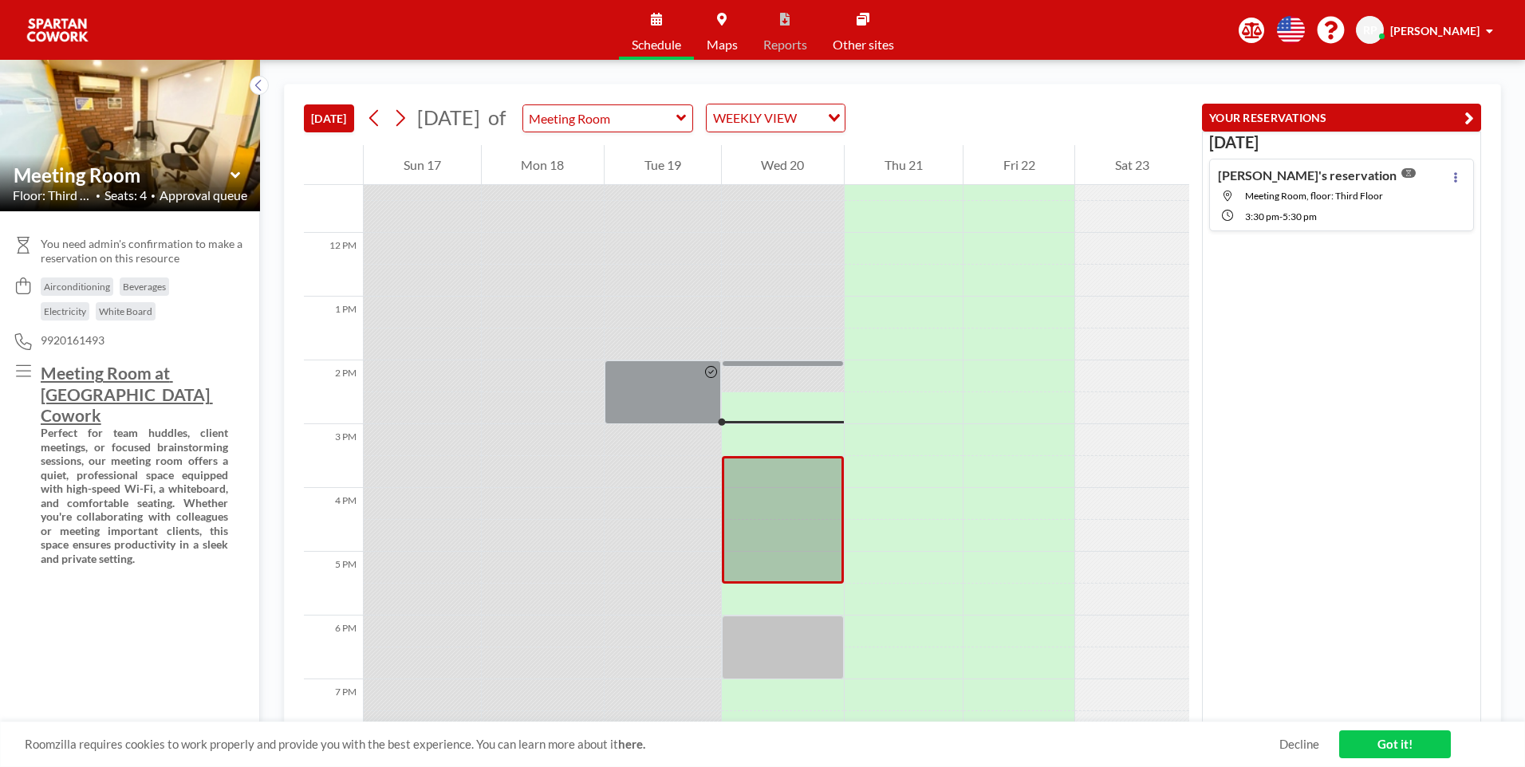
click at [69, 345] on span "9920161493" at bounding box center [73, 340] width 64 height 14
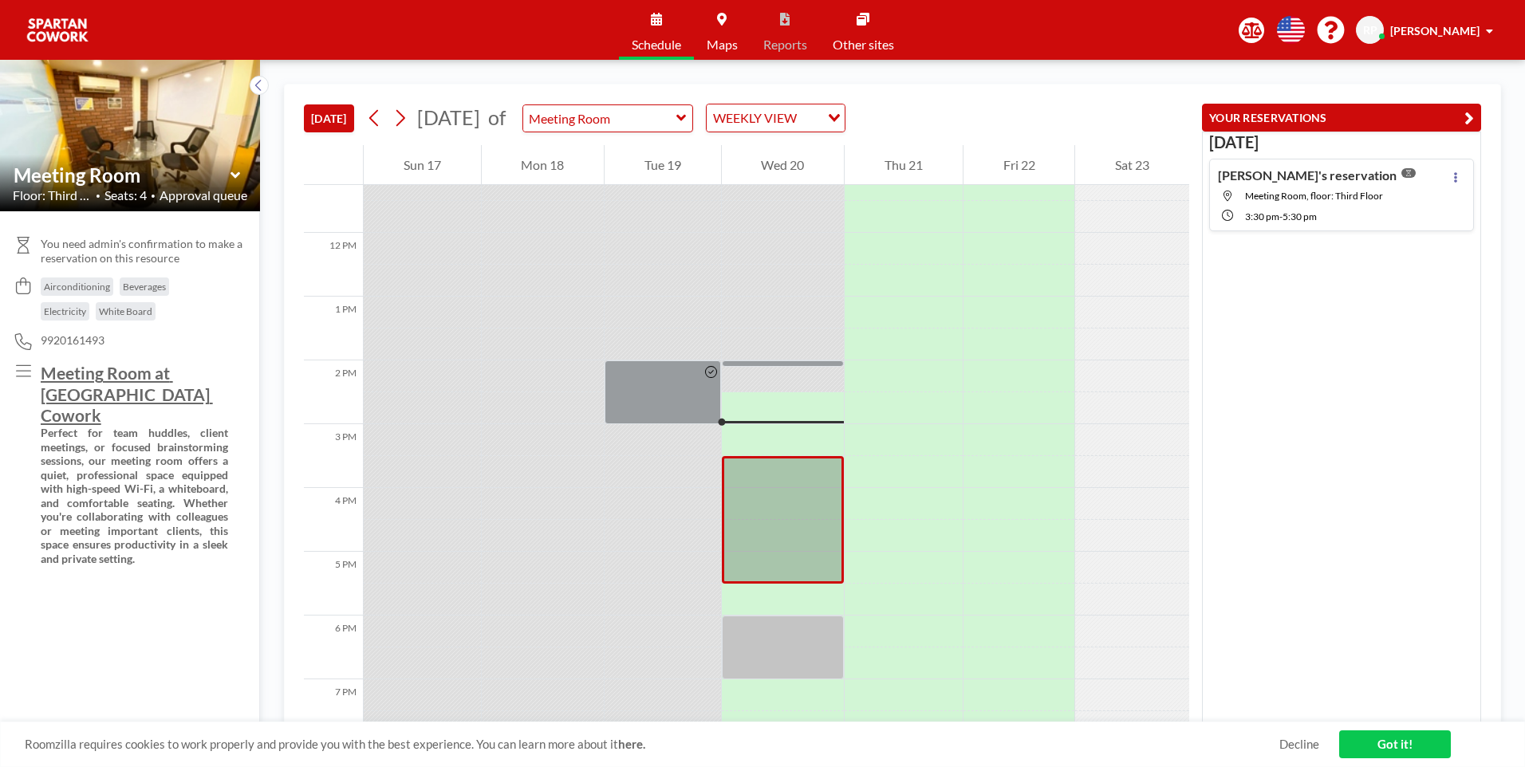
click at [1385, 329] on div "Today Riyaz's reservation Meeting Room, floor: Third Floor 3:30 PM - 5:30 PM" at bounding box center [1341, 428] width 279 height 592
click at [1446, 175] on button at bounding box center [1455, 176] width 19 height 19
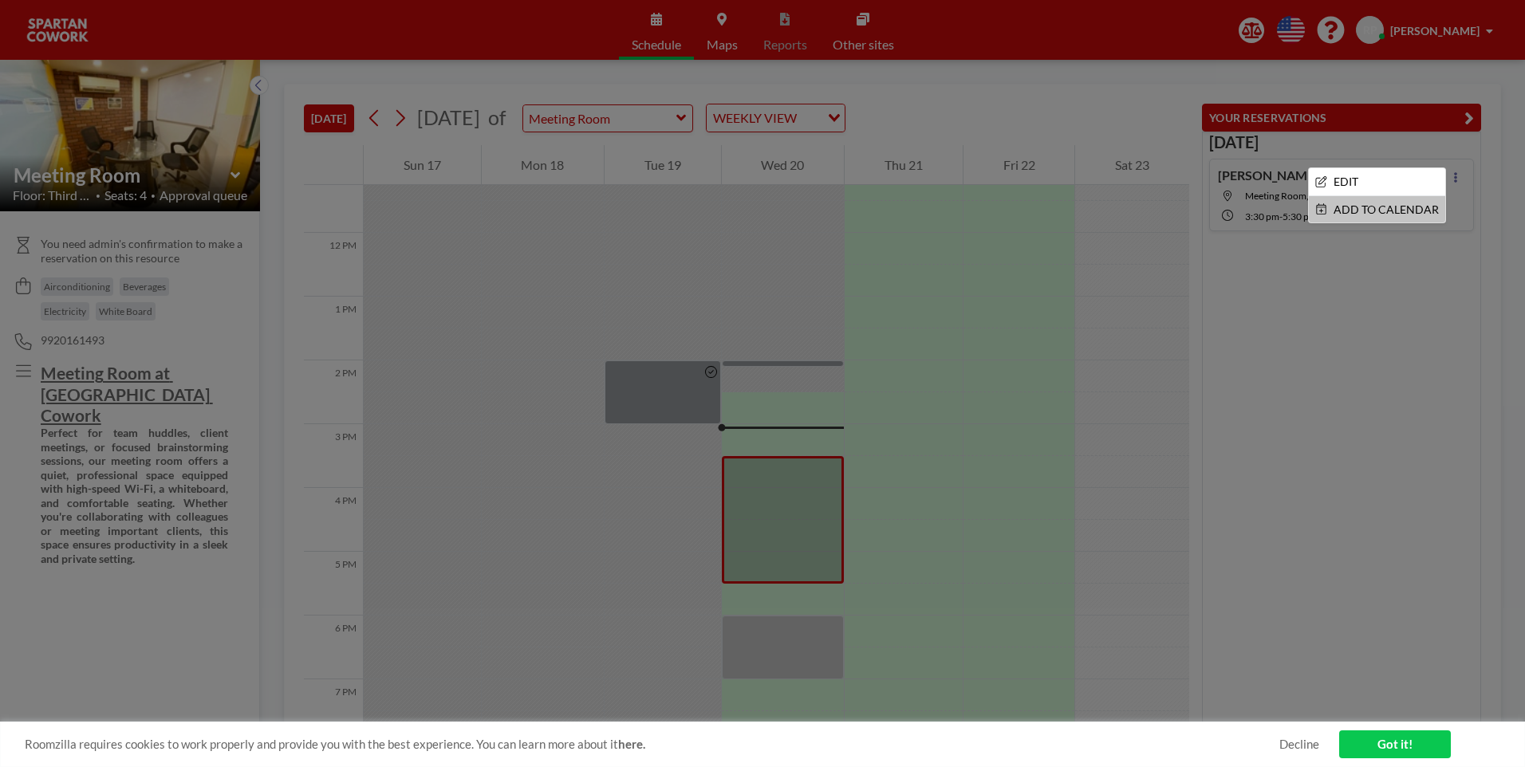
click at [1346, 265] on div at bounding box center [762, 383] width 1525 height 767
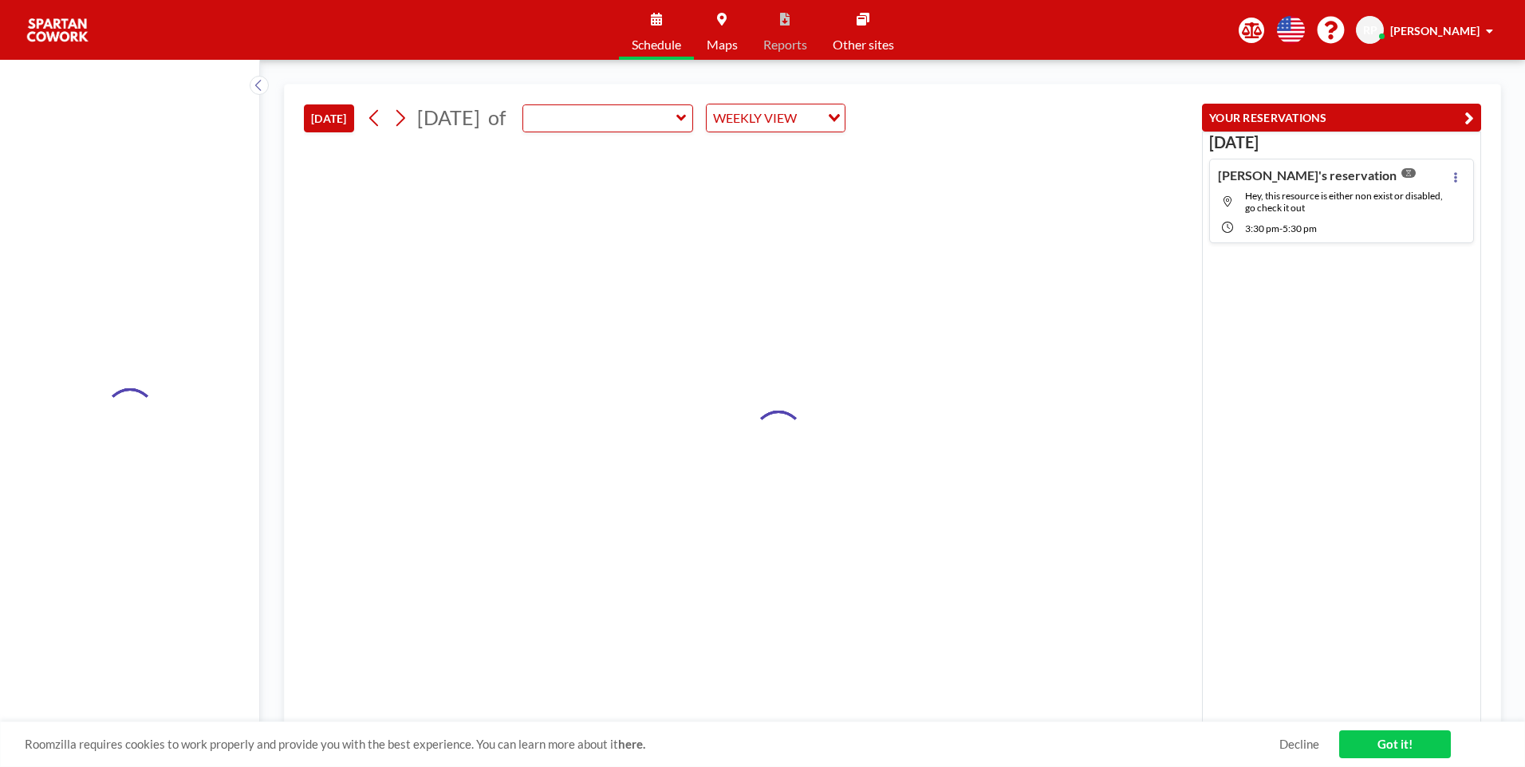
type input "Meeting Room"
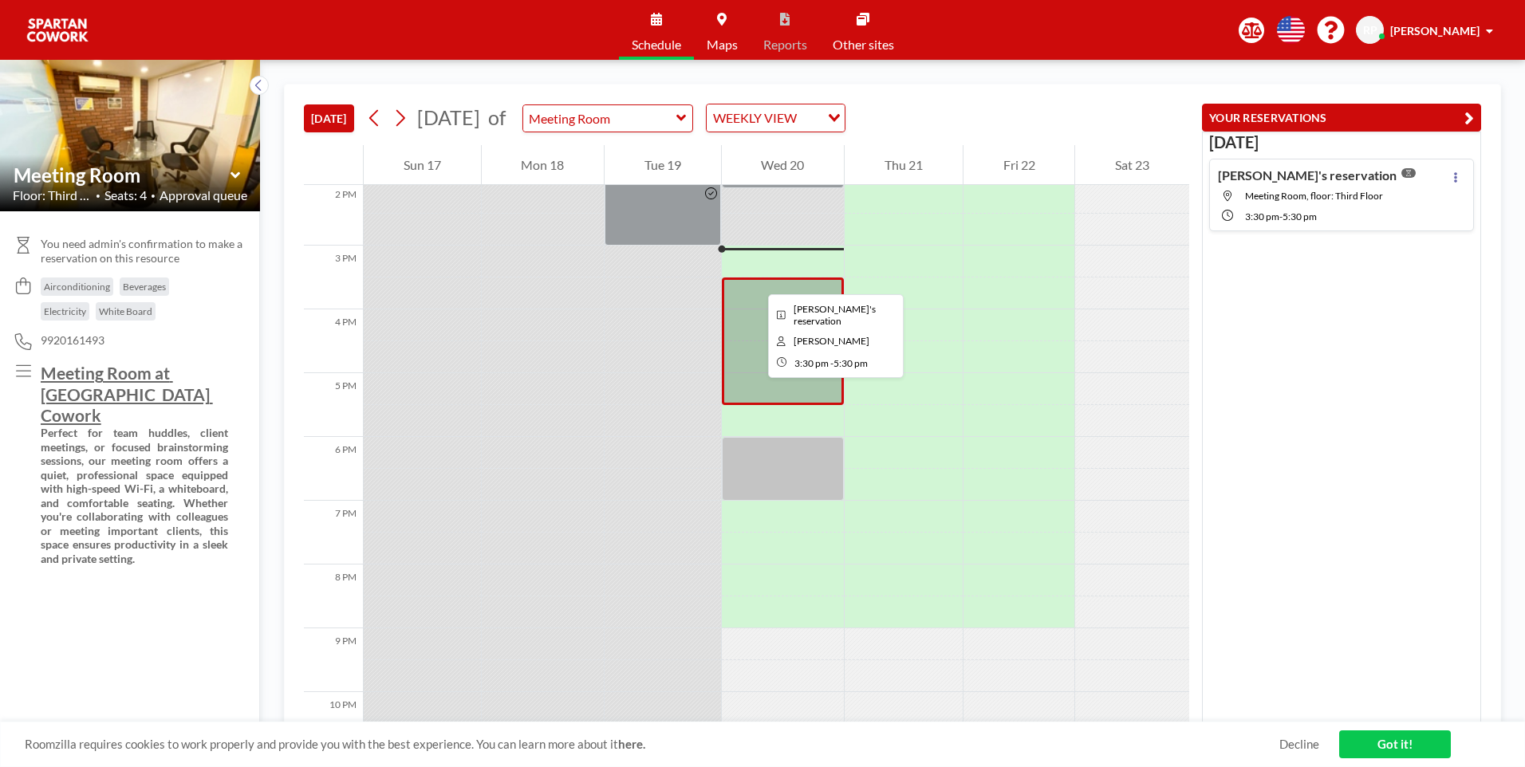
scroll to position [845, 0]
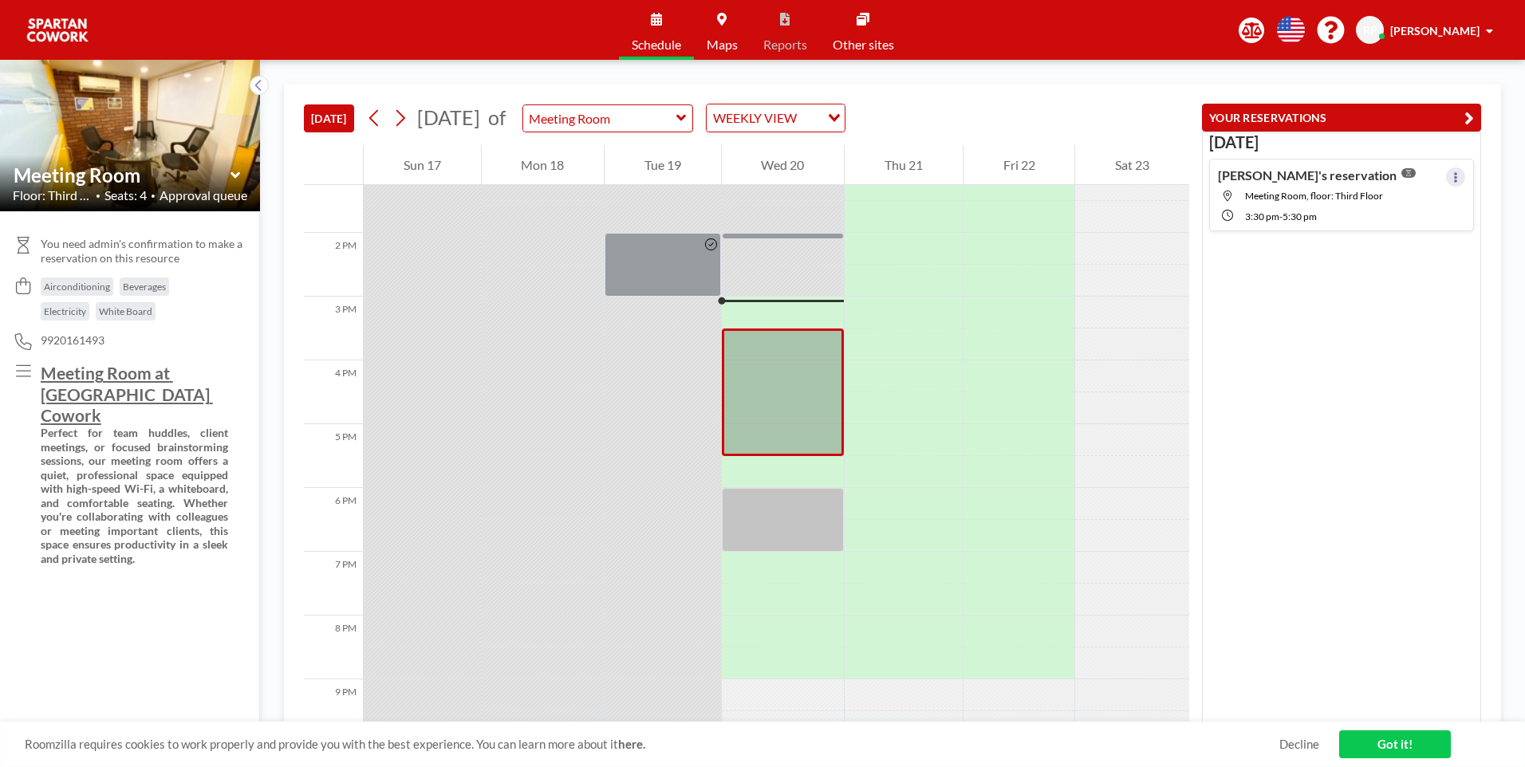
click at [1446, 178] on button at bounding box center [1455, 176] width 19 height 19
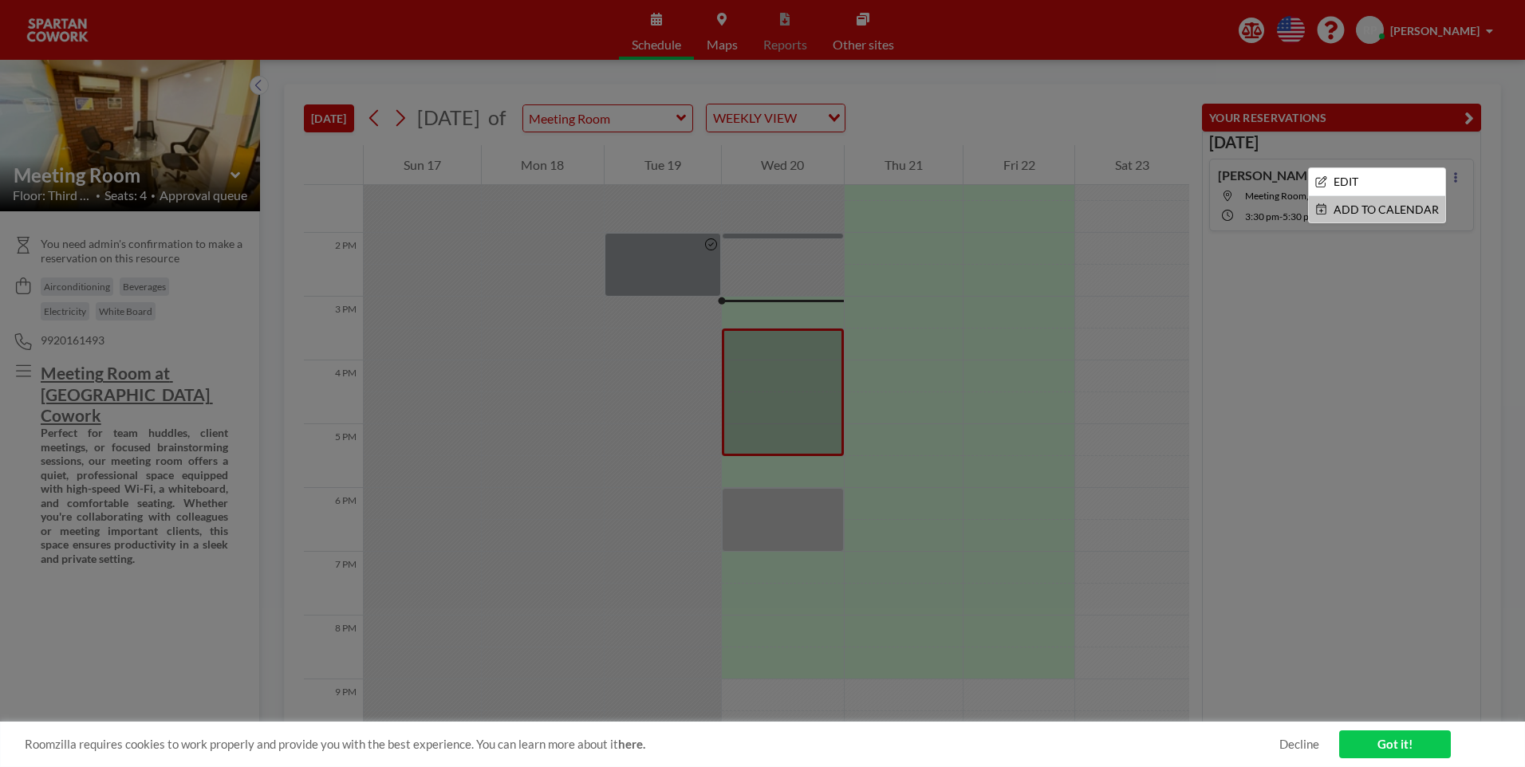
click at [1267, 215] on div at bounding box center [762, 383] width 1525 height 767
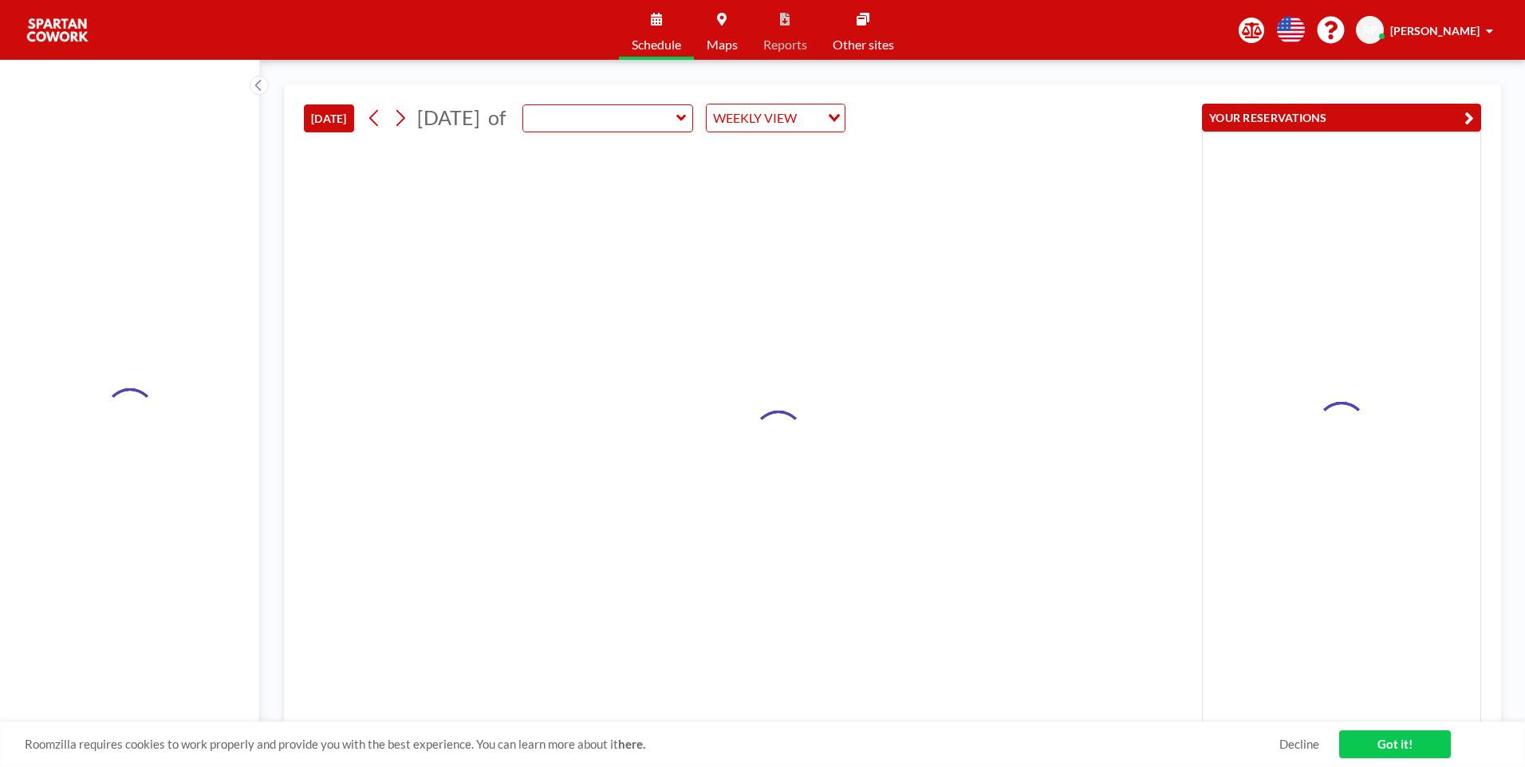
type input "Meeting Room"
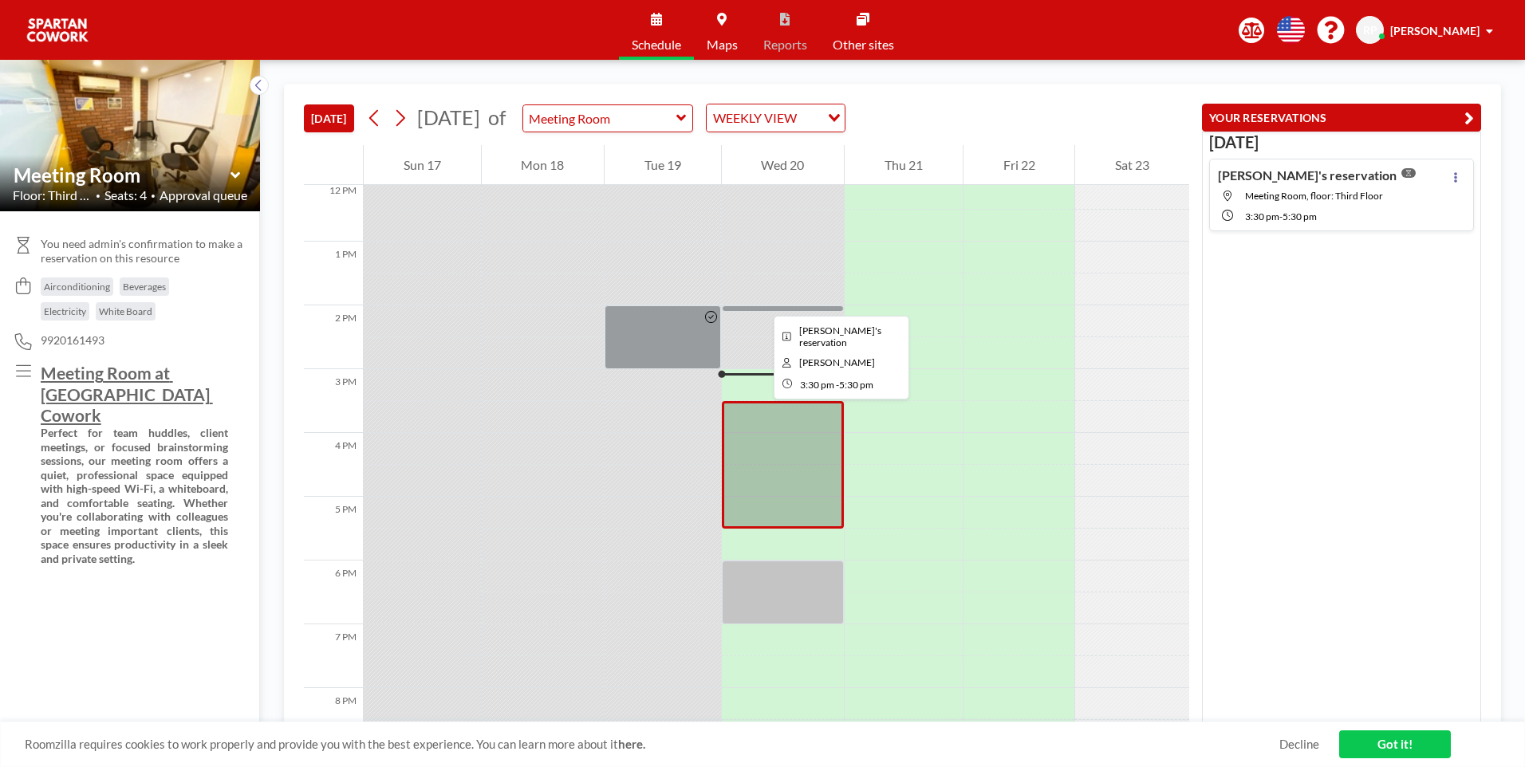
scroll to position [766, 0]
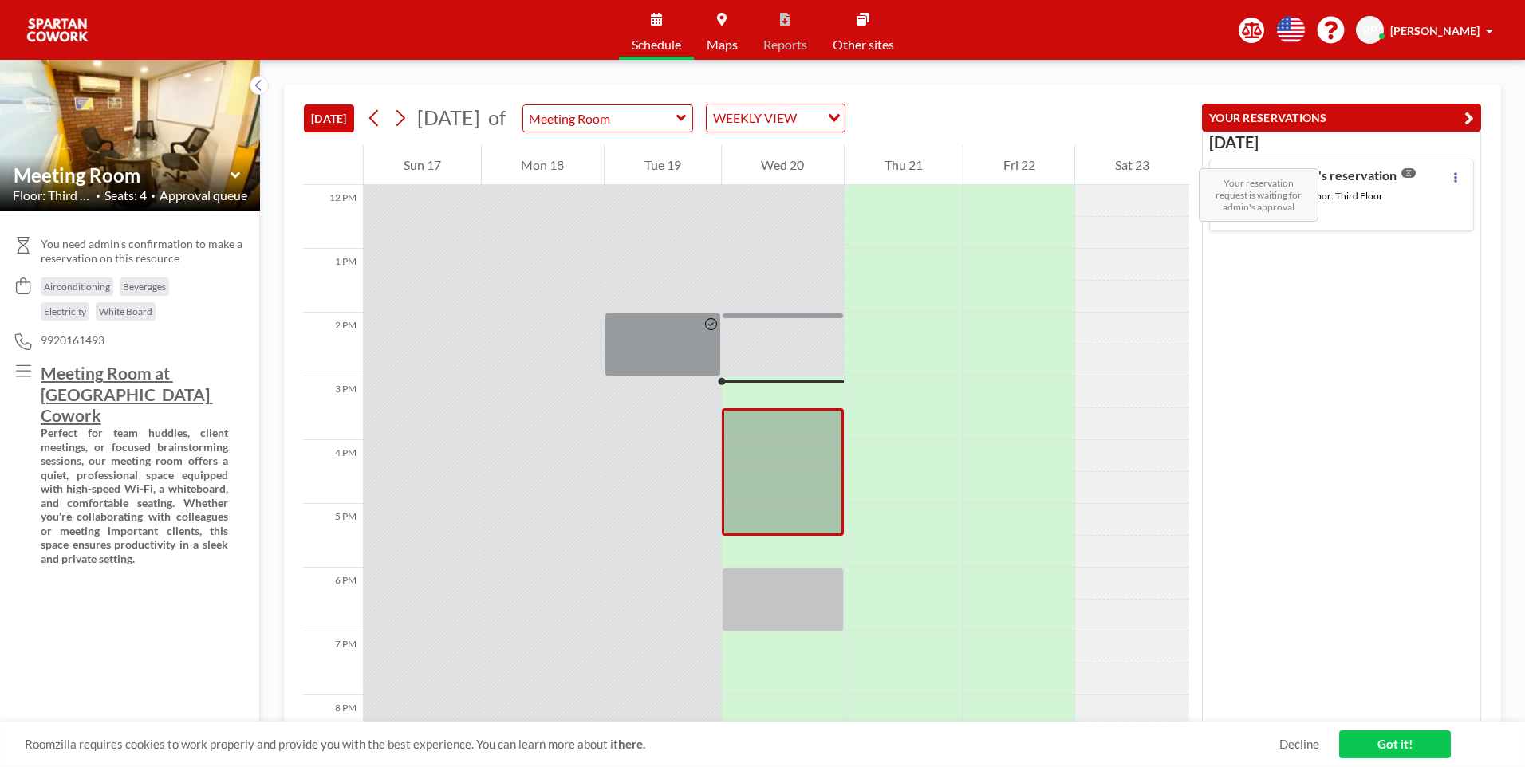
click at [1401, 175] on icon at bounding box center [1408, 173] width 14 height 10
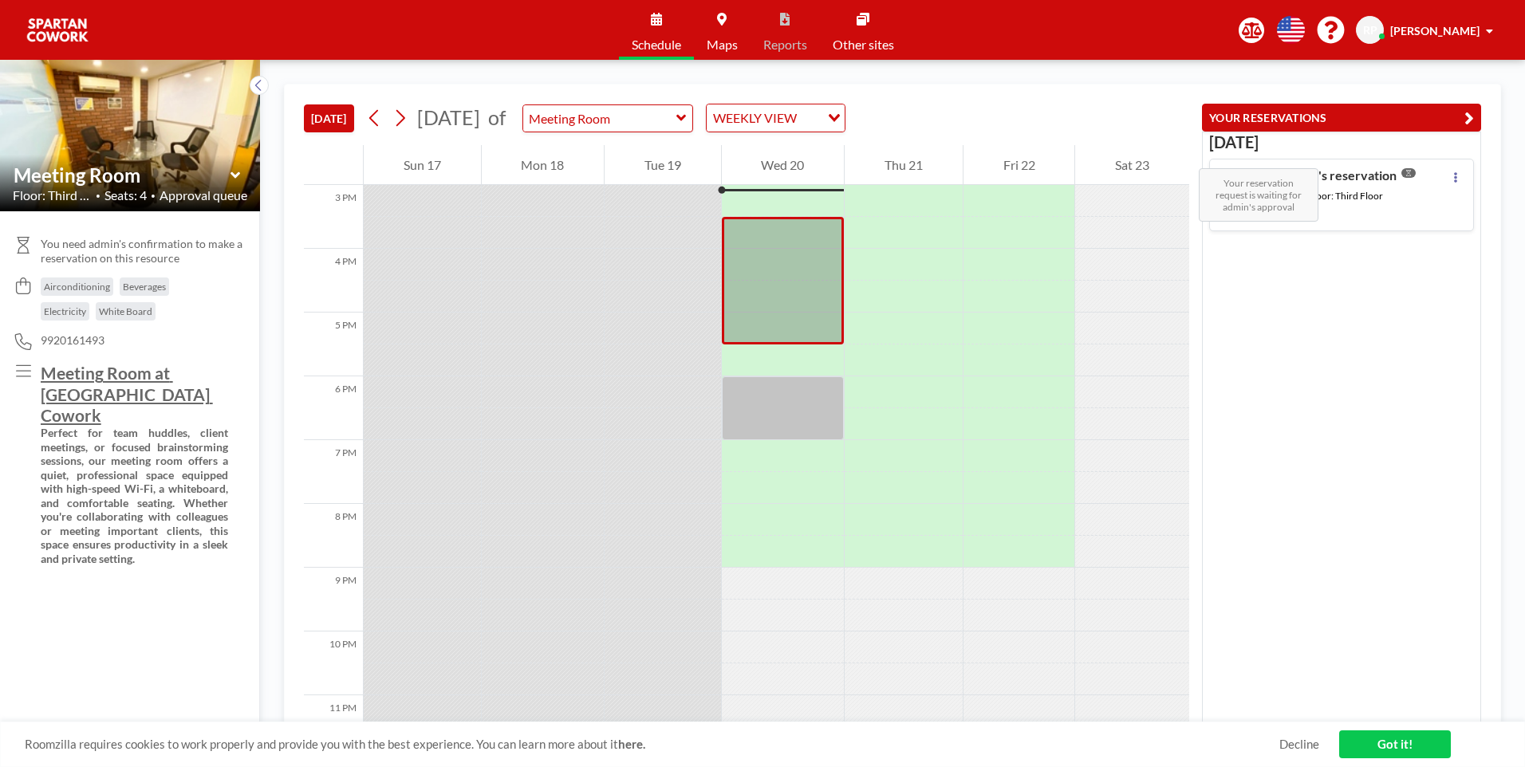
click at [1401, 175] on icon at bounding box center [1408, 173] width 14 height 10
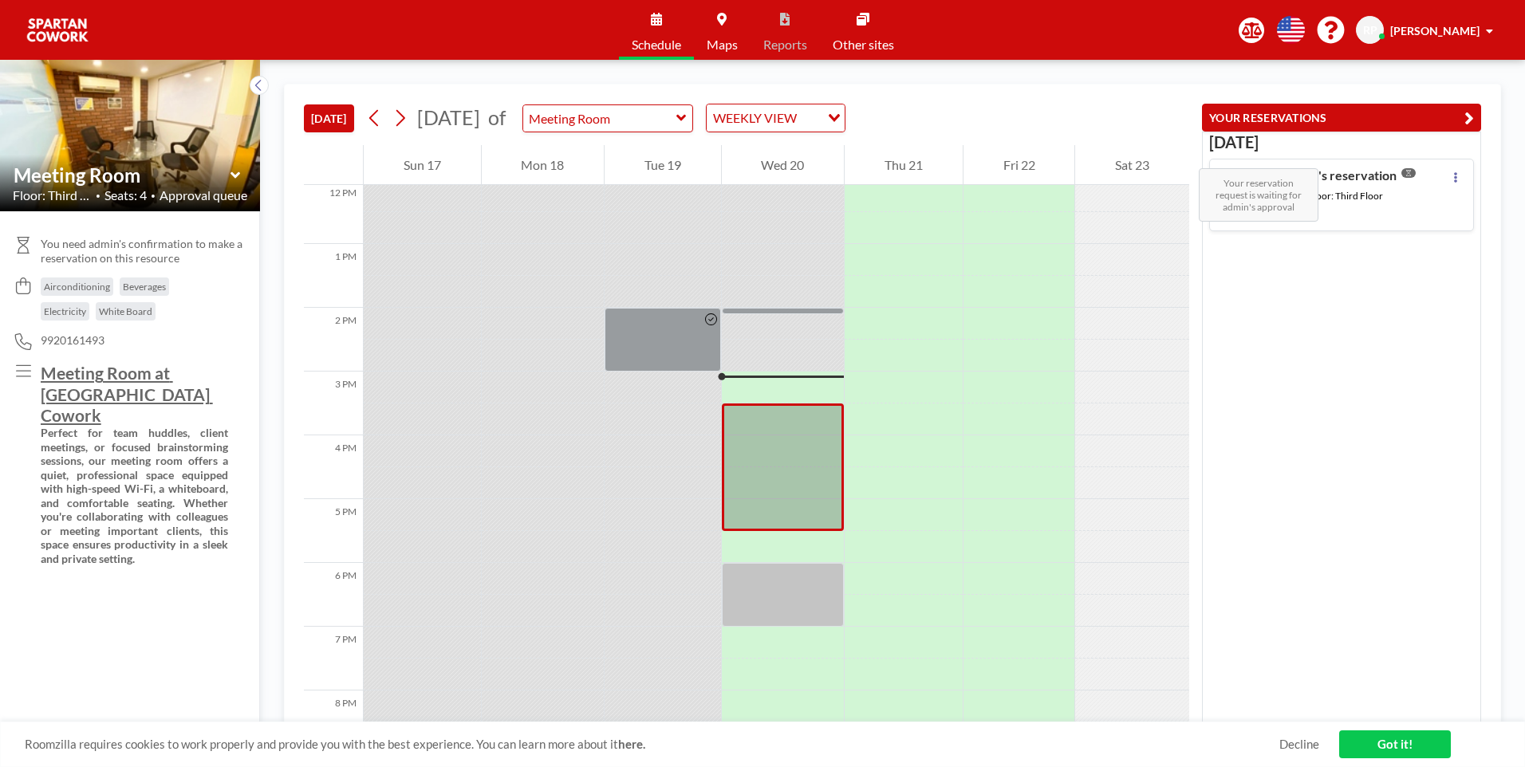
scroll to position [957, 0]
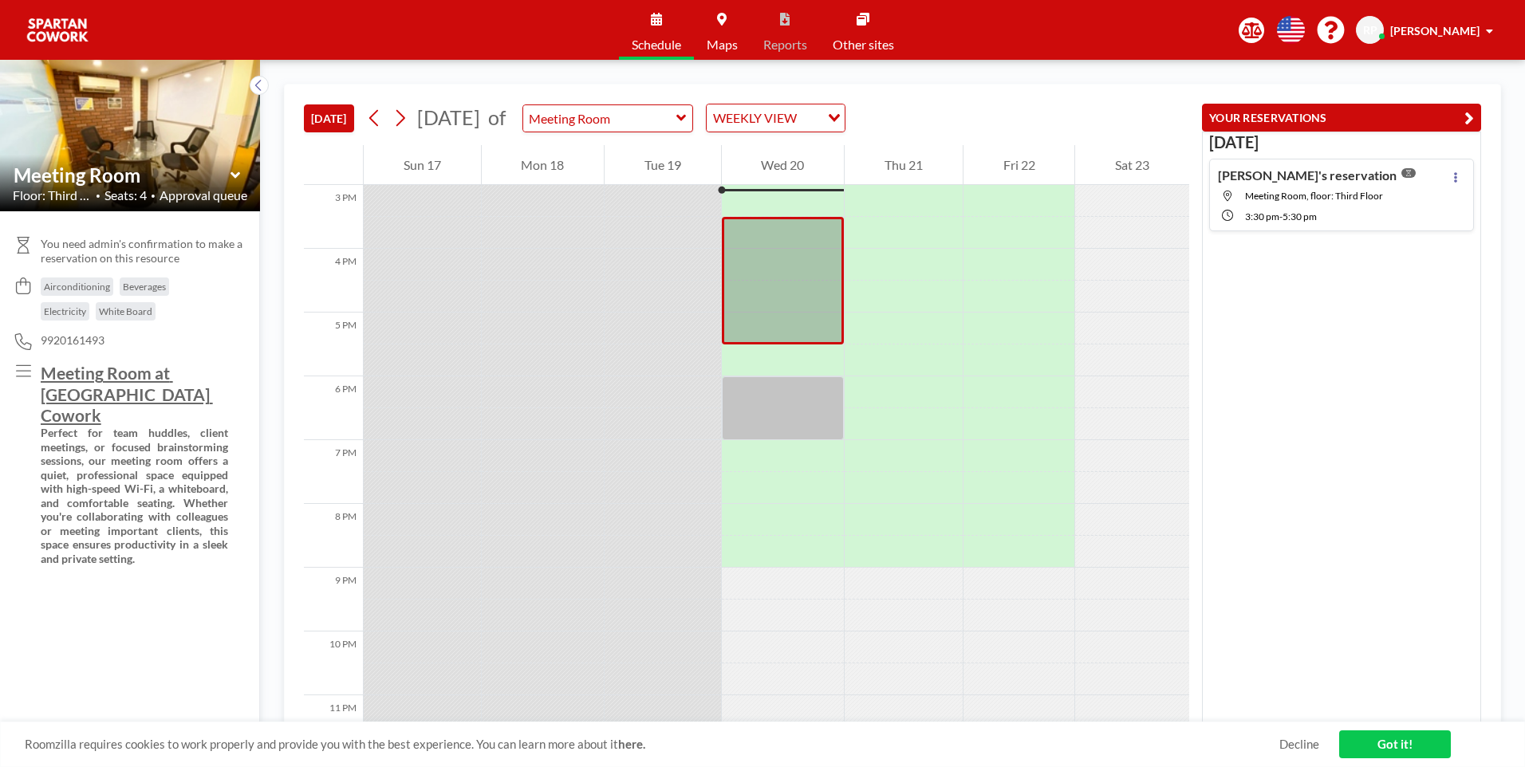
click at [1340, 184] on div "Riyaz's reservation Meeting Room, floor: Third Floor 3:30 PM - 5:30 PM" at bounding box center [1316, 194] width 196 height 55
click at [1401, 173] on icon at bounding box center [1408, 173] width 14 height 10
click at [1444, 49] on div "Schedule Maps Reports Other sites English Polski 日本語 Española RP Riyaz Patel" at bounding box center [762, 30] width 1525 height 60
click at [1445, 26] on span "[PERSON_NAME]" at bounding box center [1434, 31] width 89 height 14
click at [1441, 89] on link "Profile" at bounding box center [1445, 77] width 142 height 32
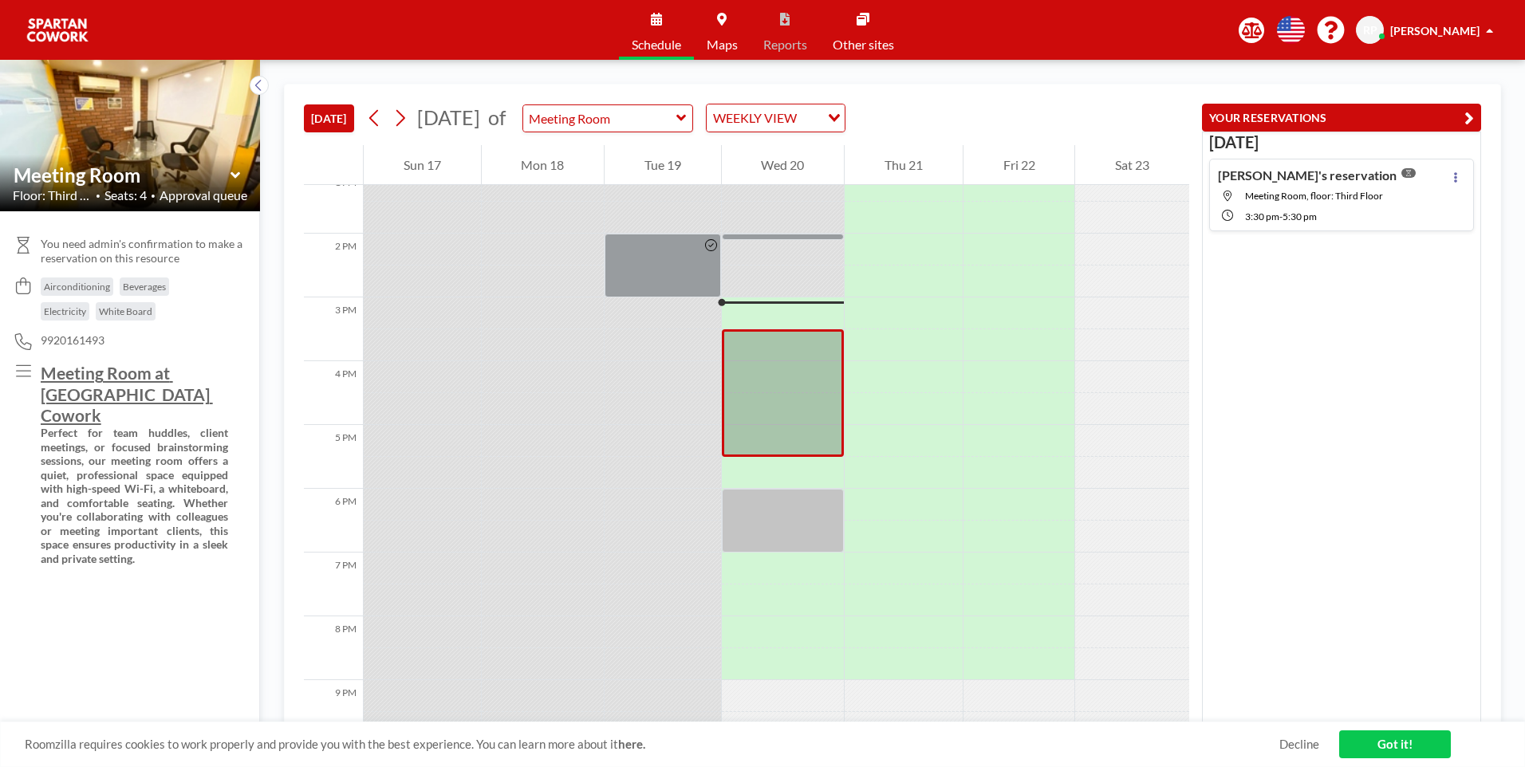
scroll to position [925, 0]
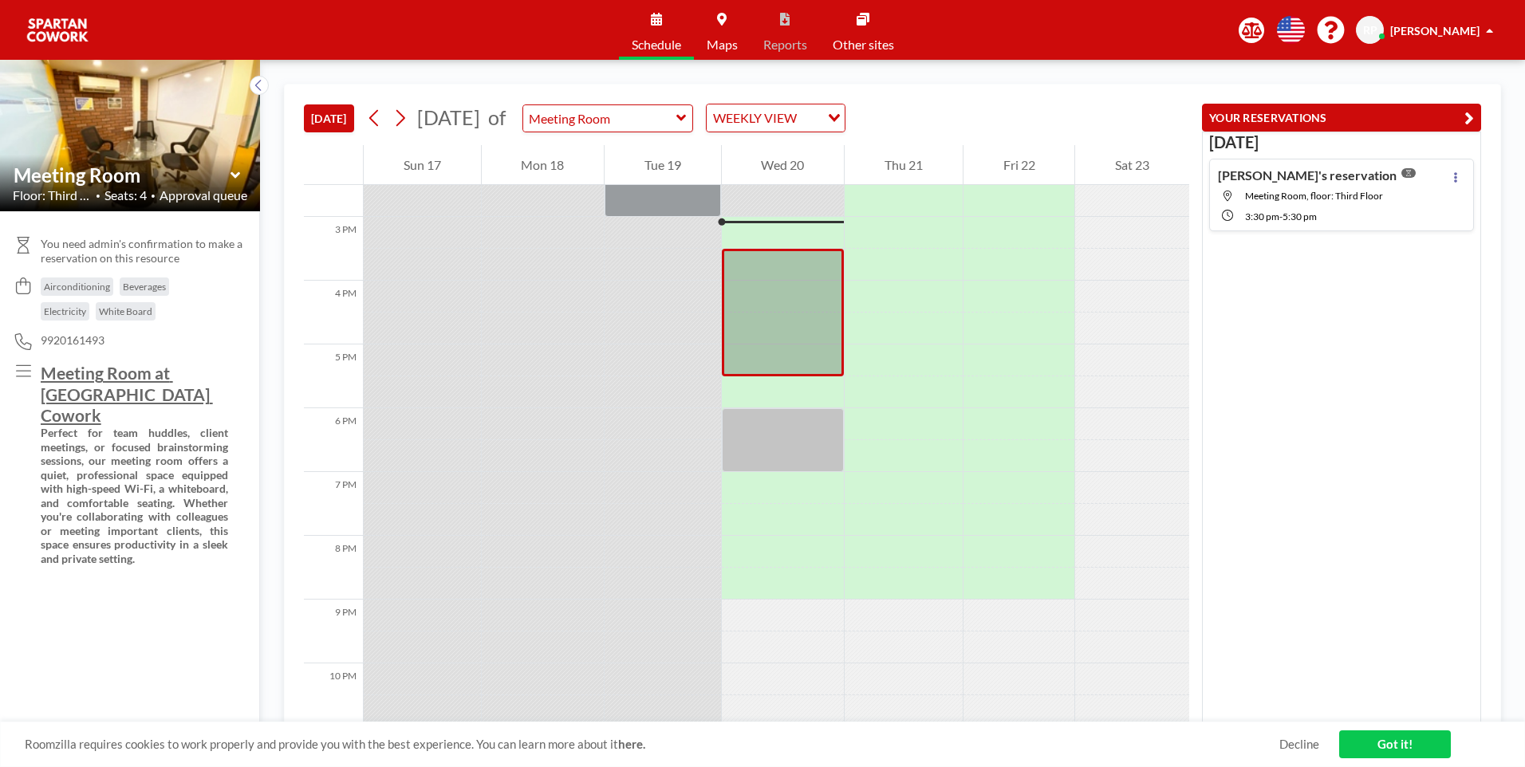
click at [1429, 32] on span "[PERSON_NAME]" at bounding box center [1434, 31] width 89 height 14
click at [1445, 73] on span "Profile" at bounding box center [1445, 77] width 33 height 16
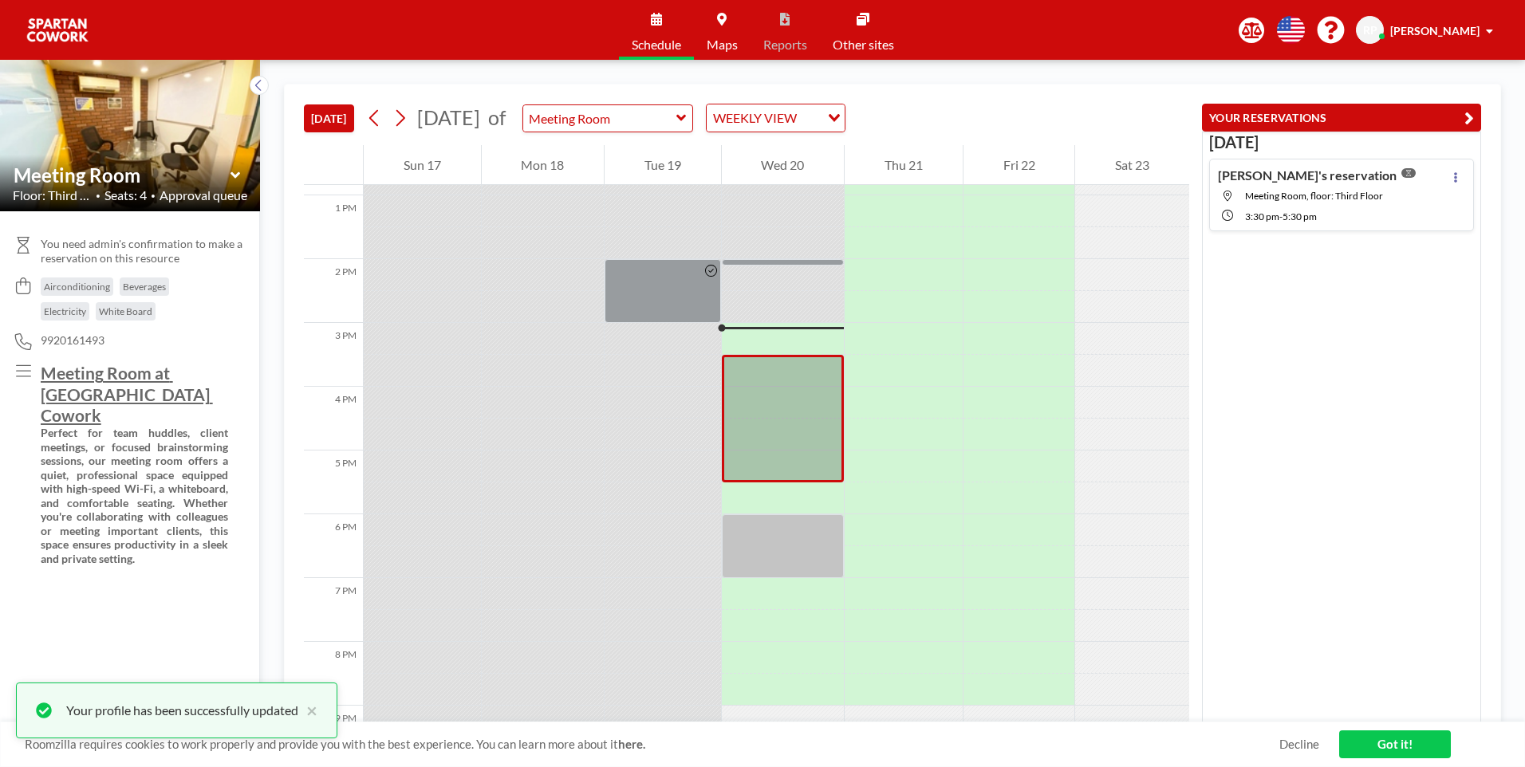
scroll to position [925, 0]
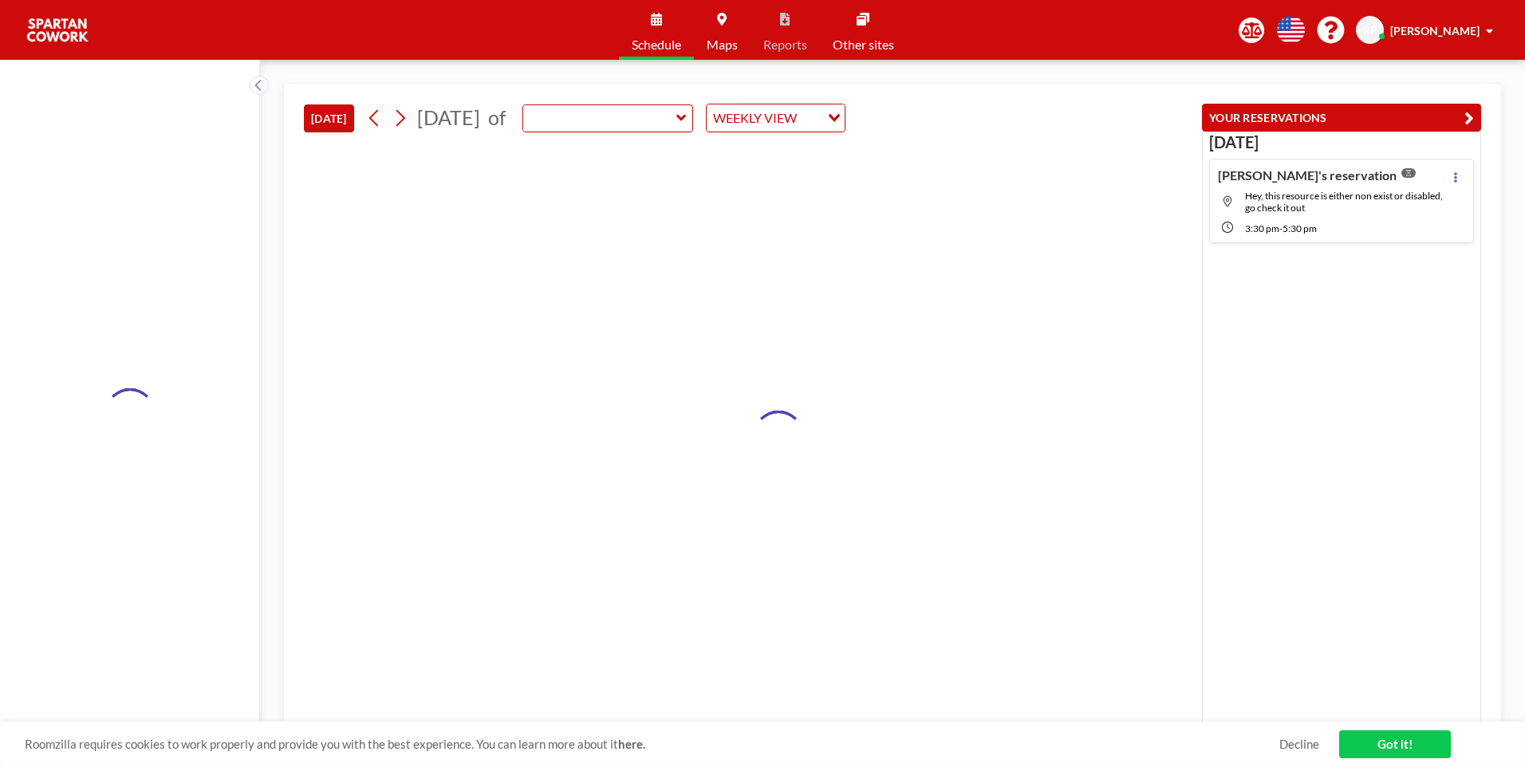
type input "Meeting Room"
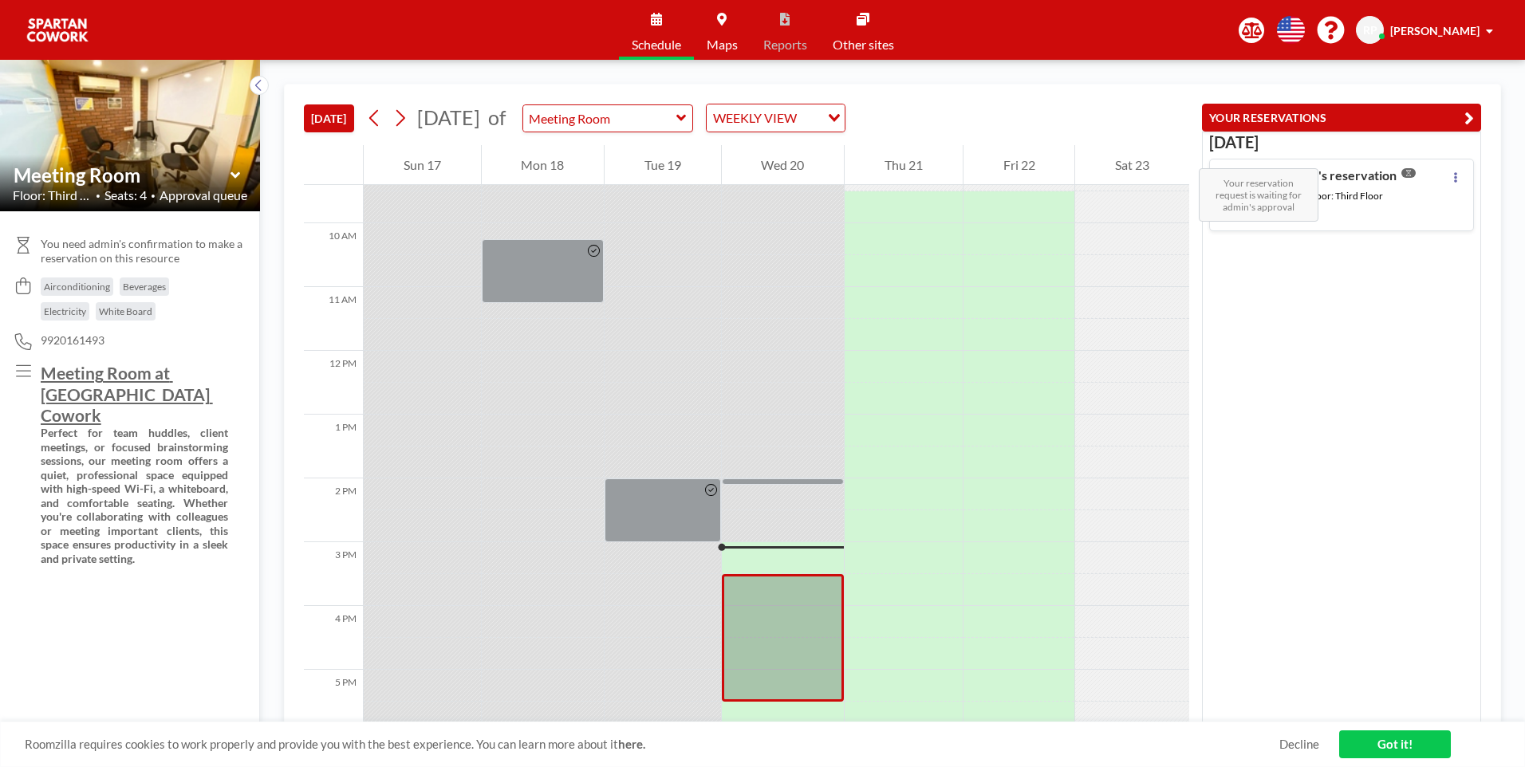
scroll to position [925, 0]
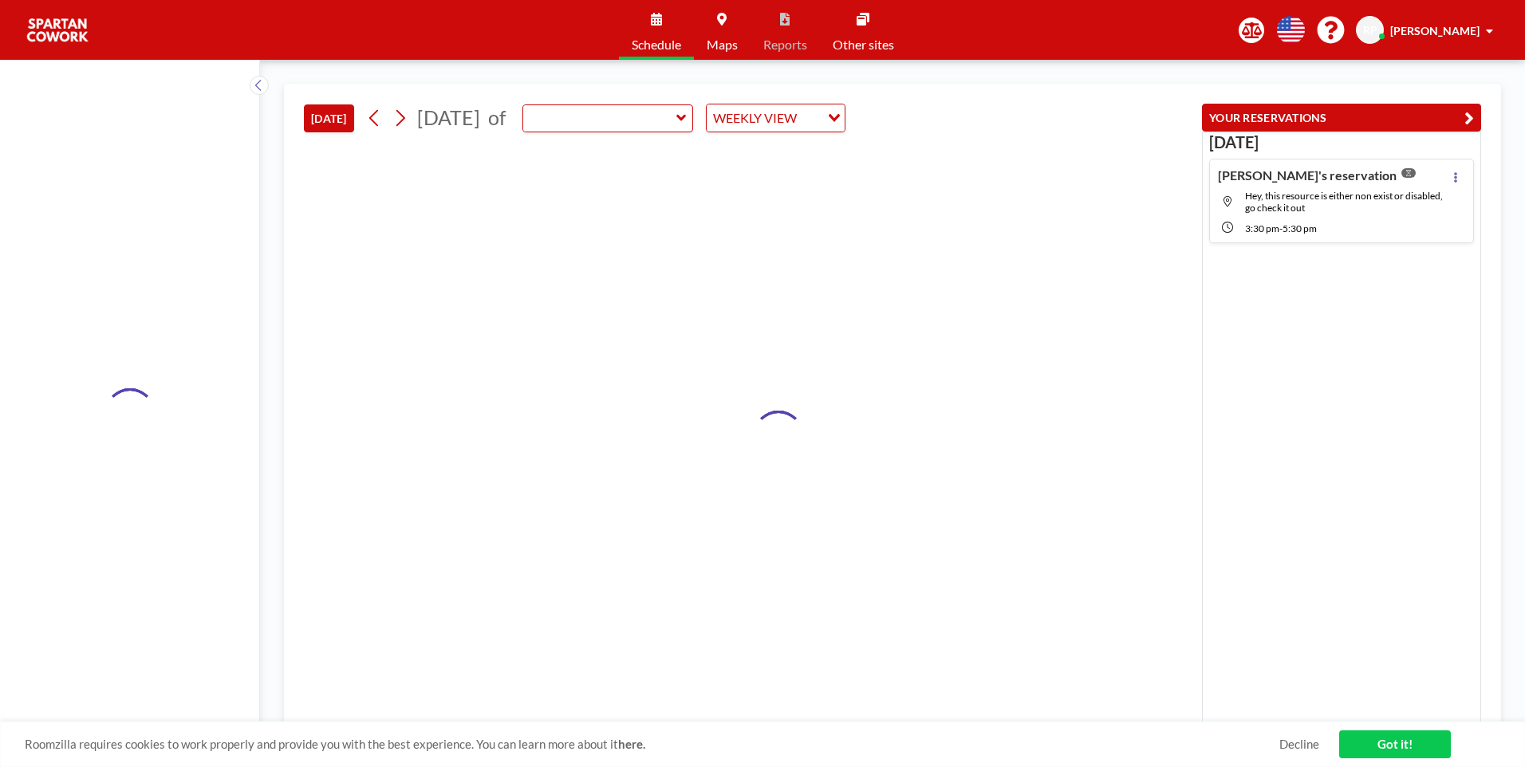
type input "Meeting Room"
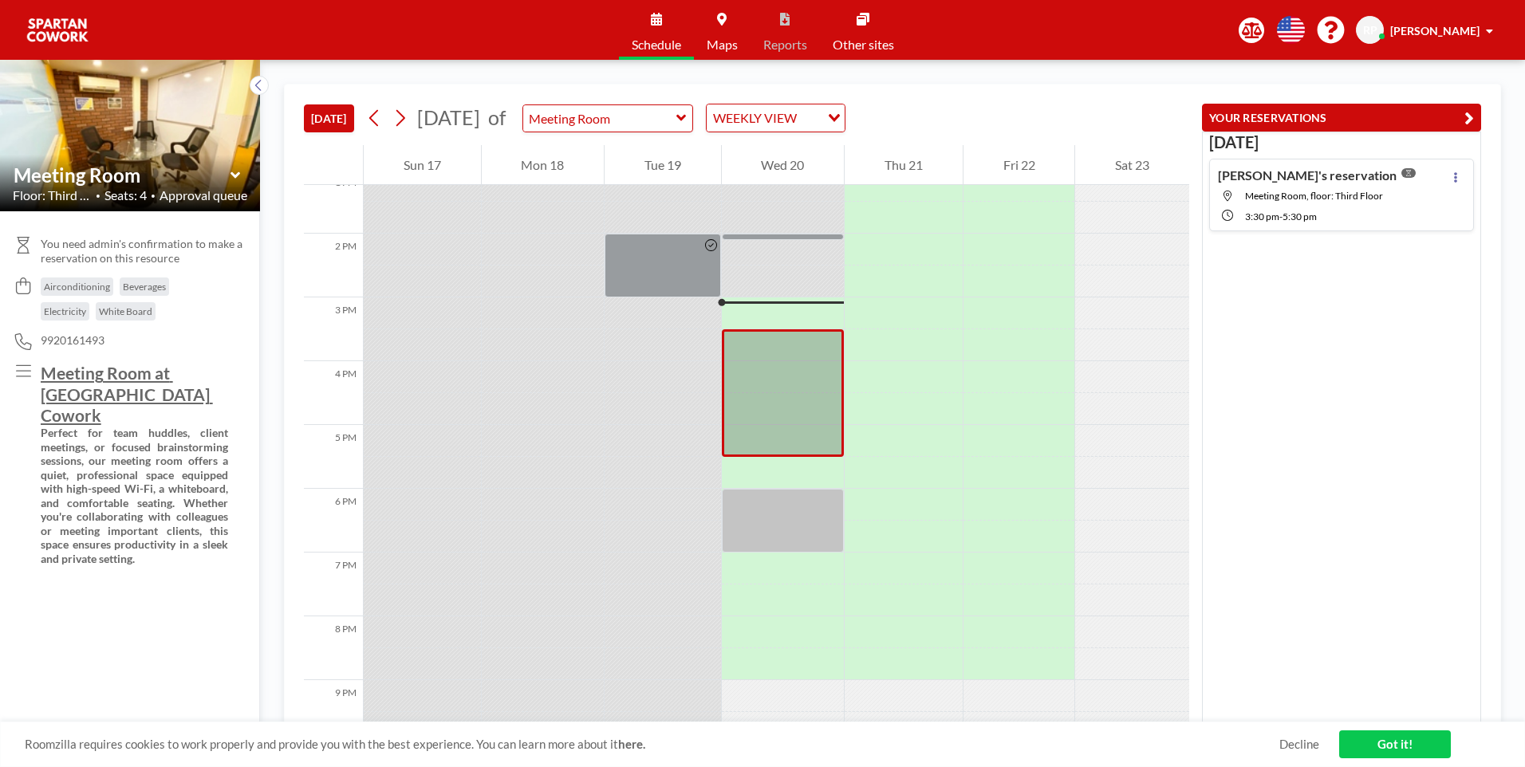
scroll to position [925, 0]
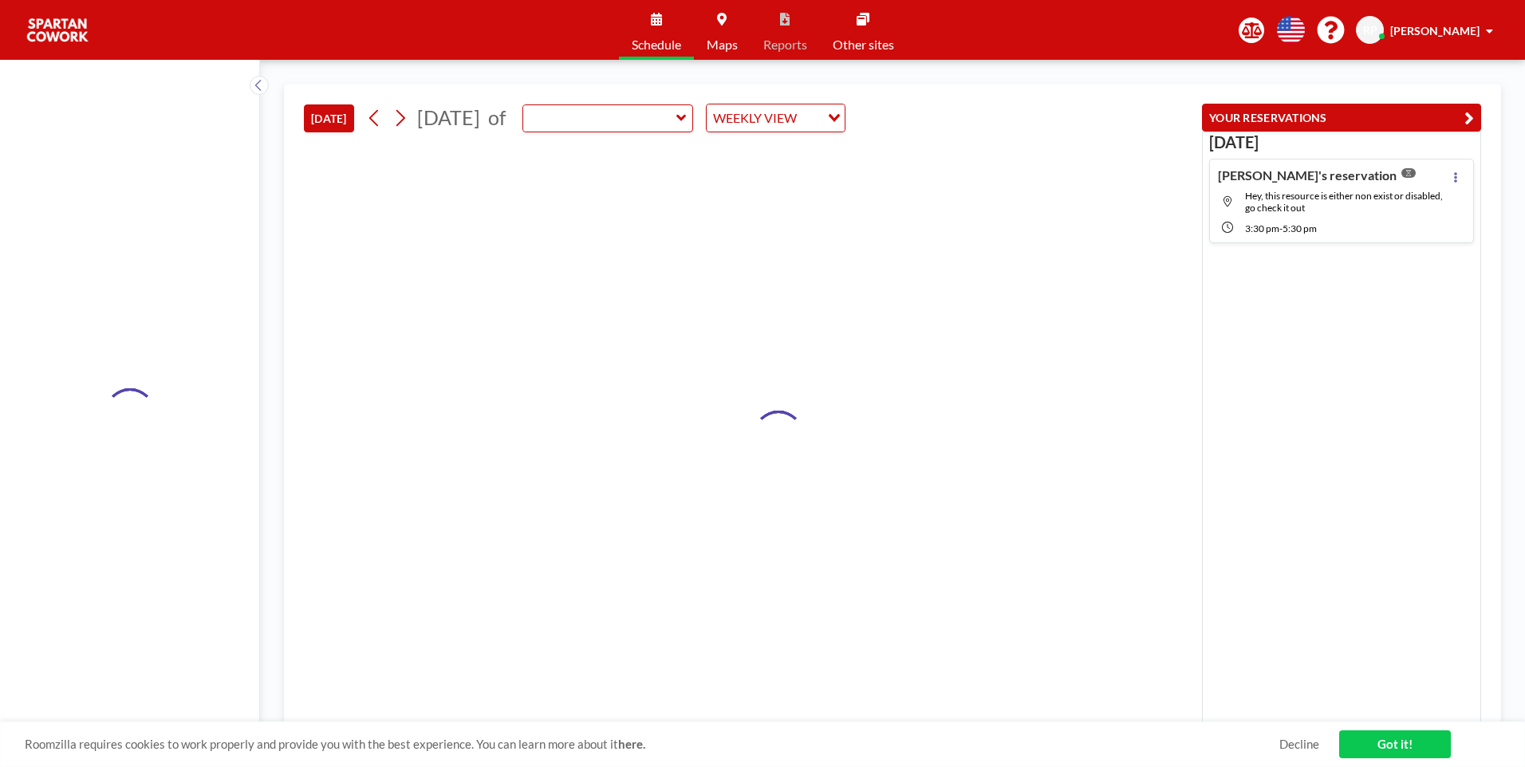
type input "Meeting Room"
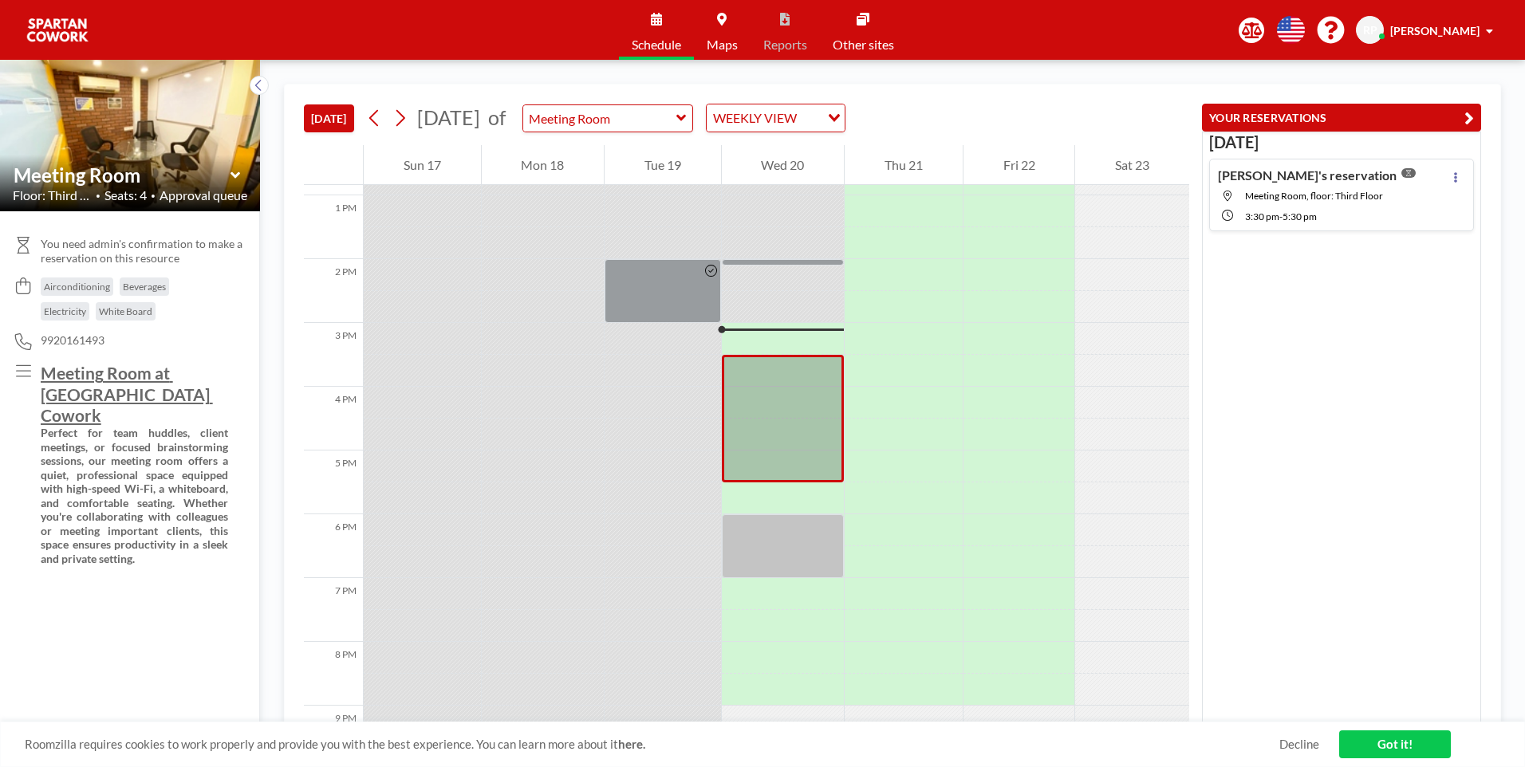
scroll to position [925, 0]
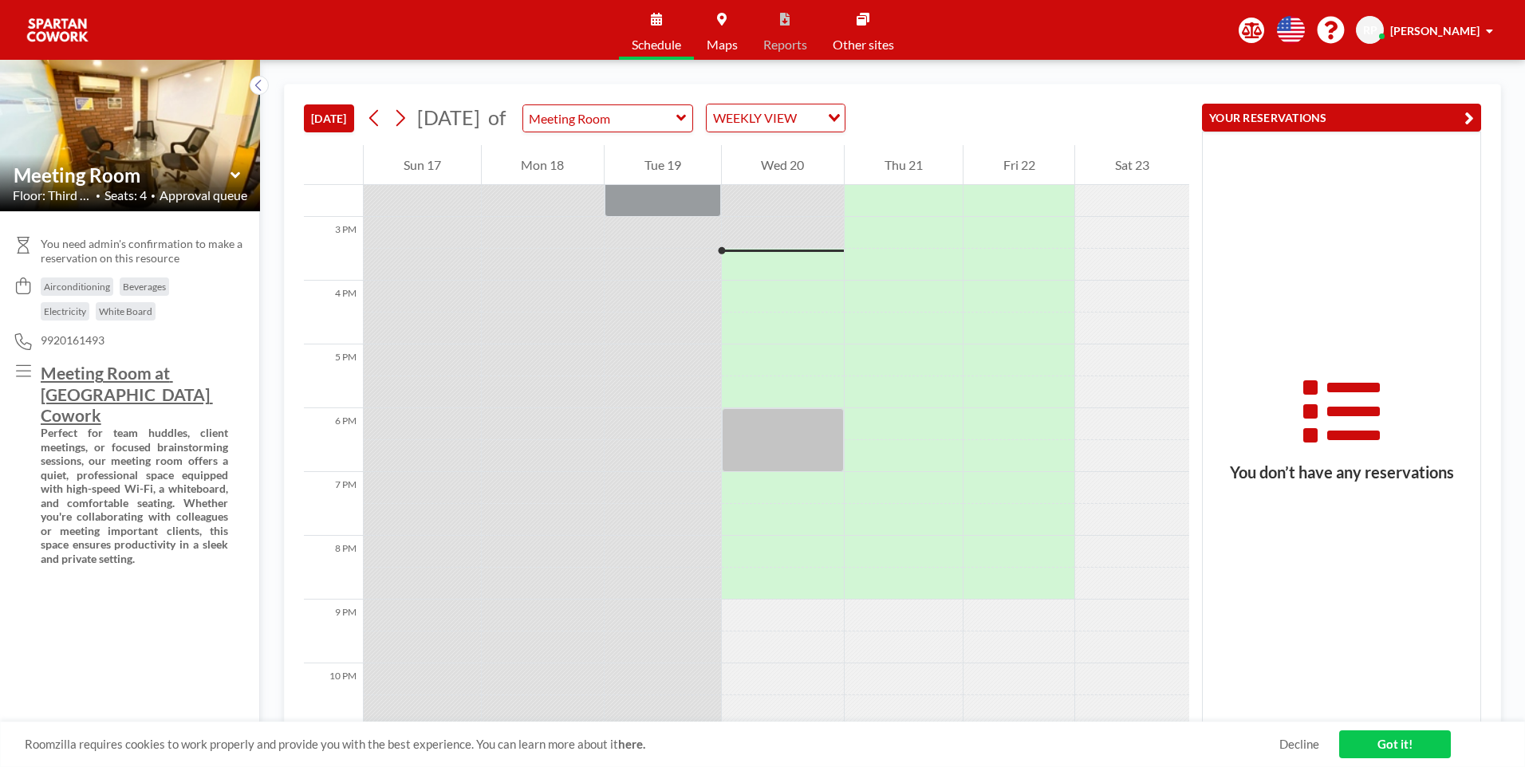
click at [518, 7] on div "Schedule Maps Reports Other sites English Polski 日本語 Española RP [PERSON_NAME]" at bounding box center [762, 30] width 1525 height 60
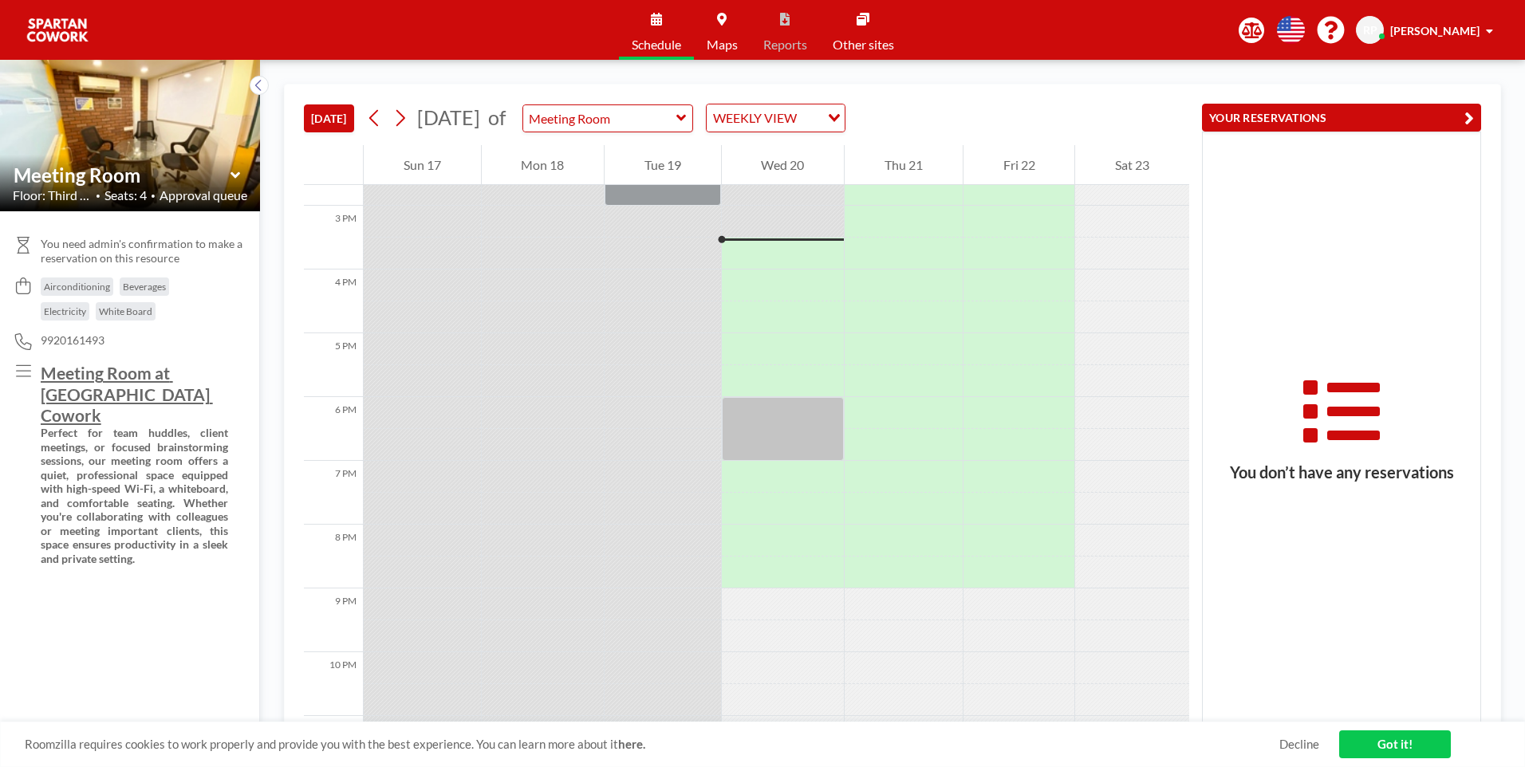
scroll to position [957, 0]
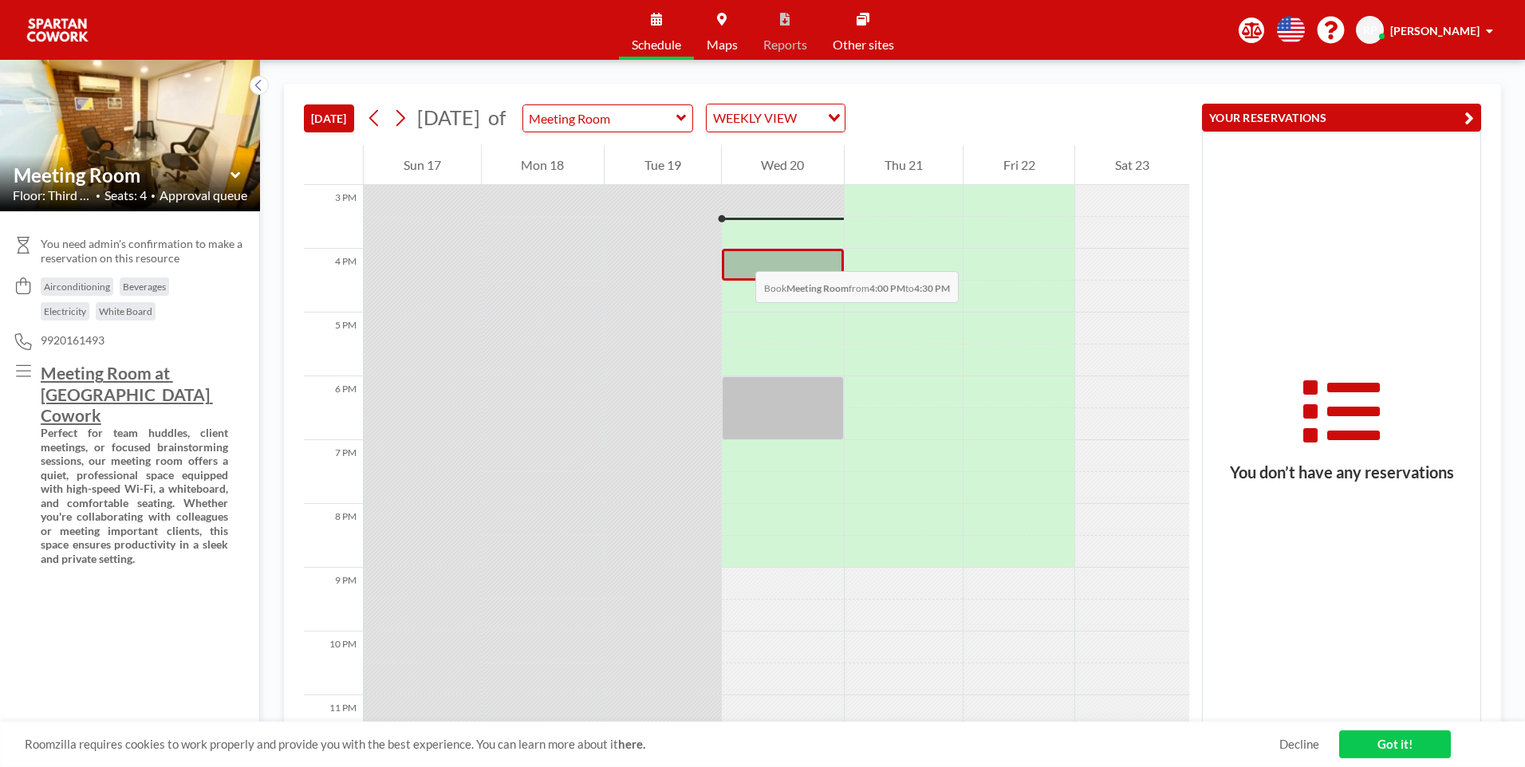
click at [739, 255] on div at bounding box center [783, 265] width 123 height 32
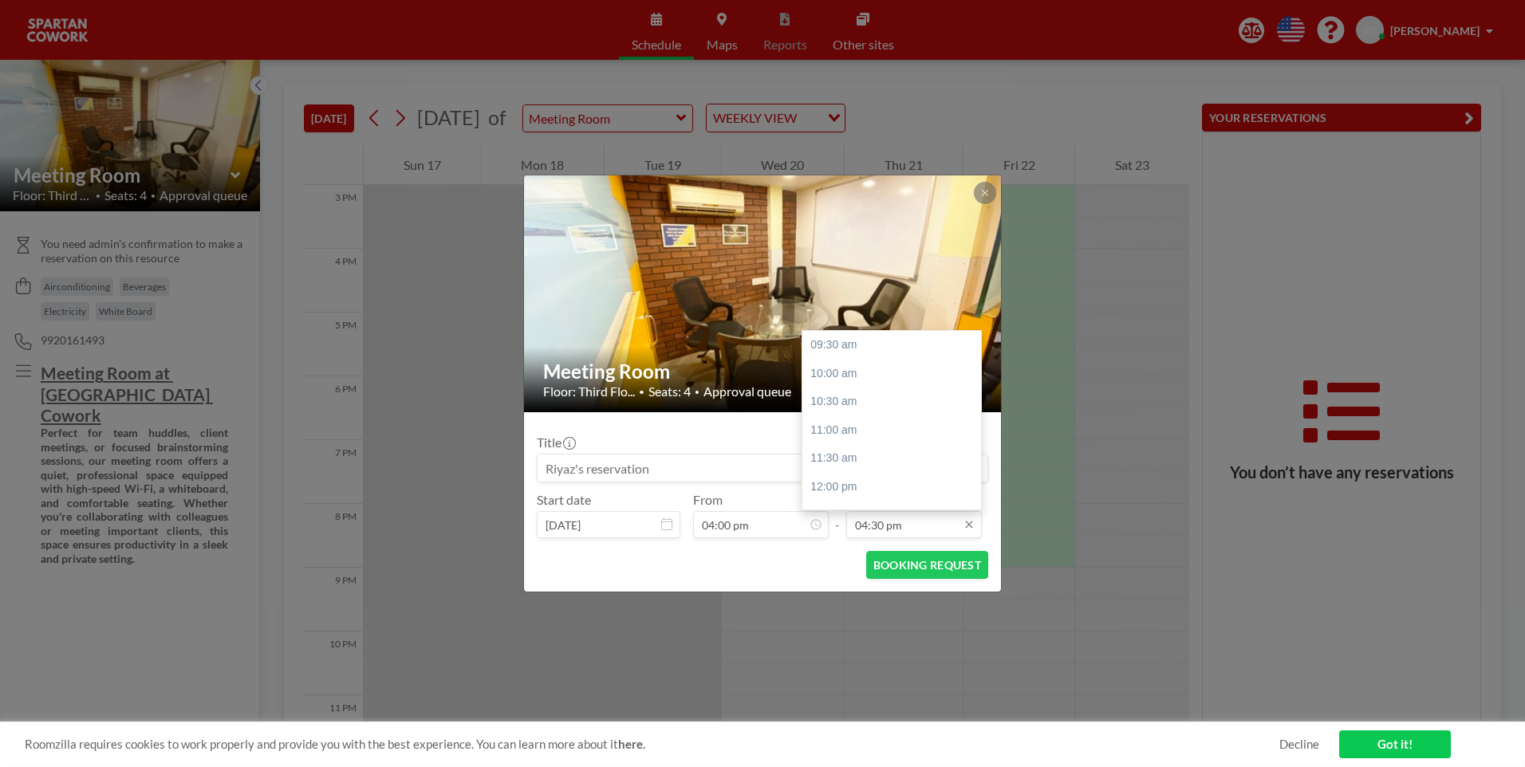
scroll to position [397, 0]
click at [867, 433] on div "06:00 pm" at bounding box center [895, 430] width 187 height 29
type input "06:00 pm"
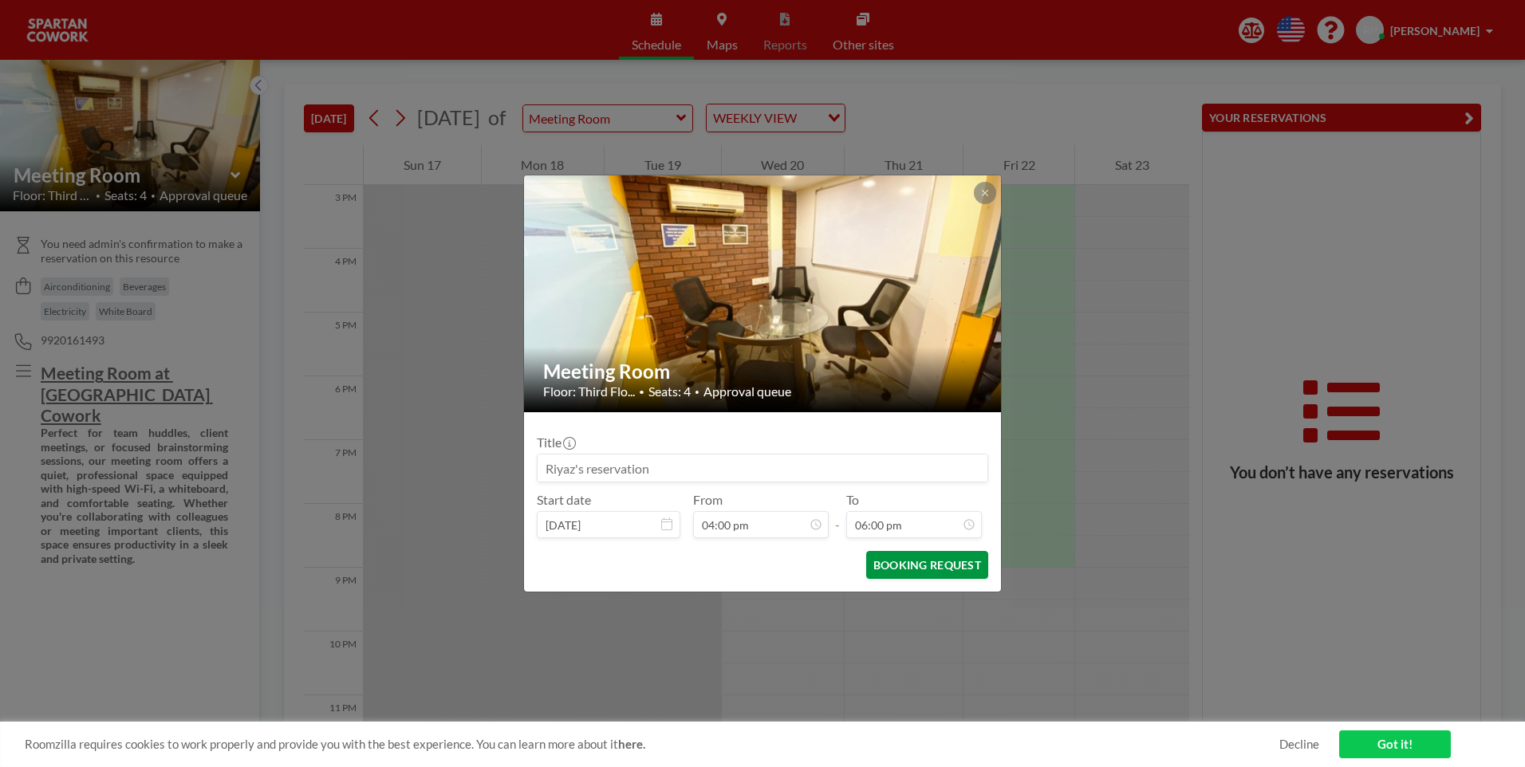
click at [924, 566] on button "BOOKING REQUEST" at bounding box center [927, 565] width 122 height 28
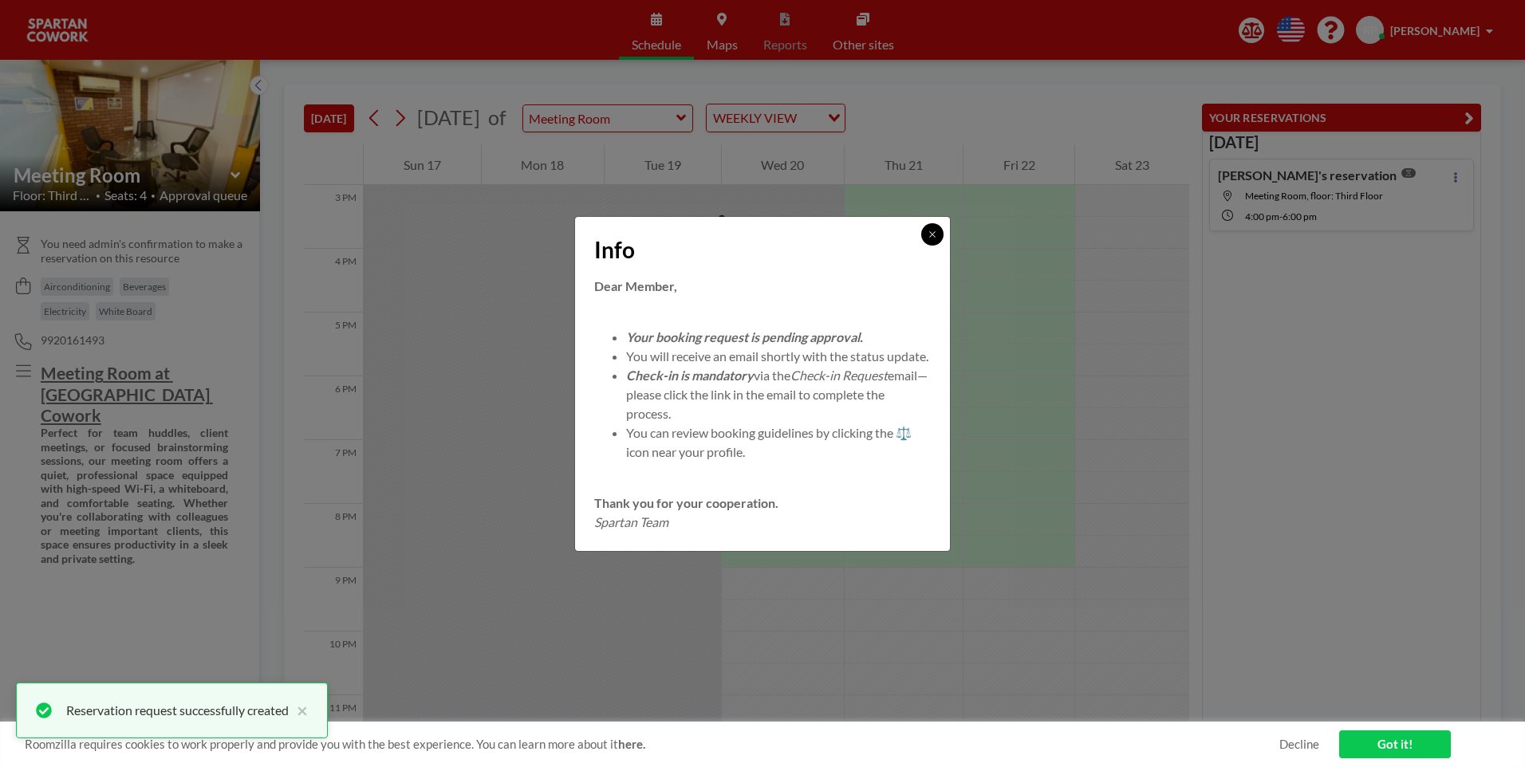
click at [936, 230] on icon at bounding box center [933, 235] width 10 height 10
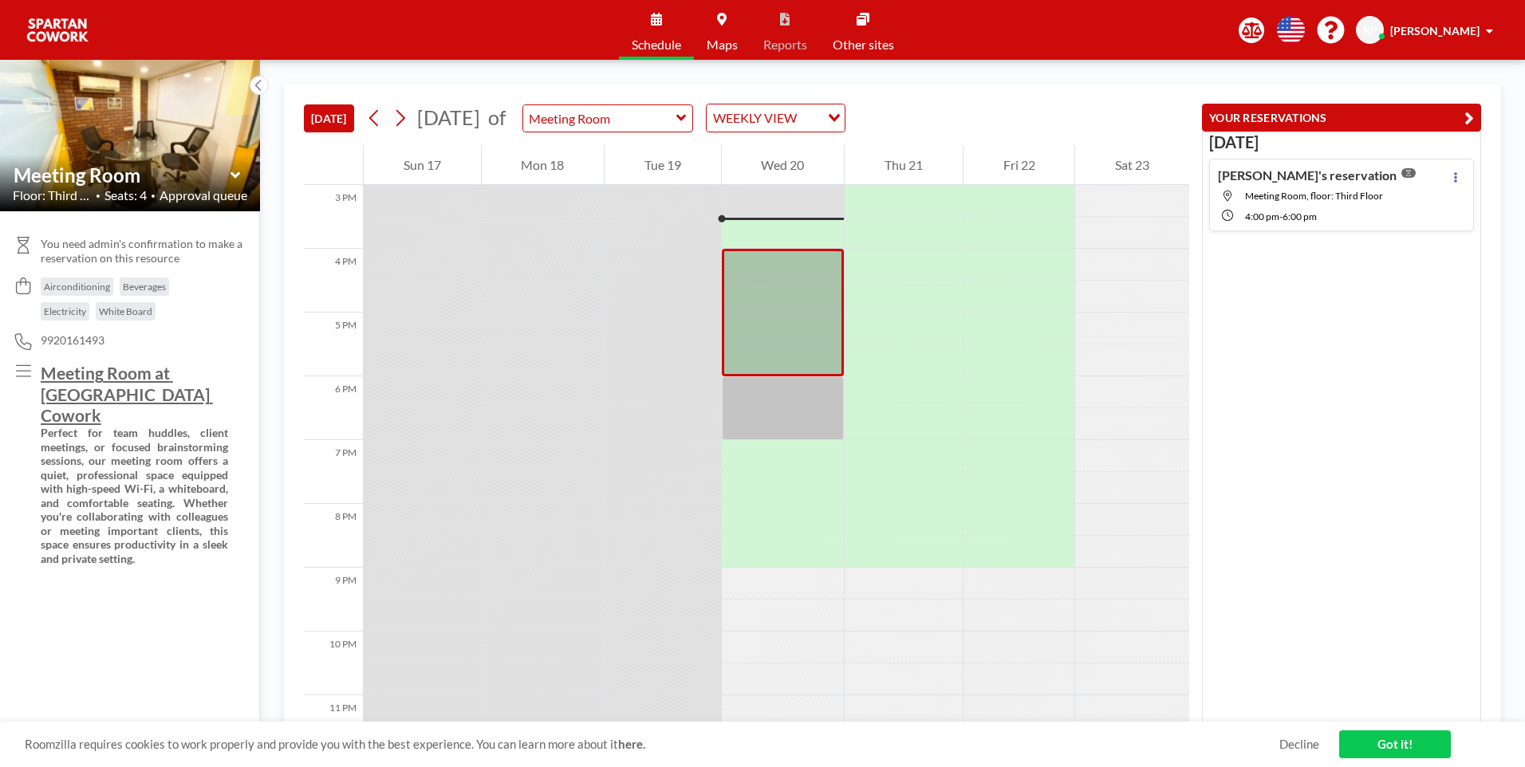
click at [1133, 298] on div at bounding box center [1132, 297] width 114 height 32
click at [1153, 241] on div at bounding box center [1132, 233] width 114 height 32
